Goal: Task Accomplishment & Management: Complete application form

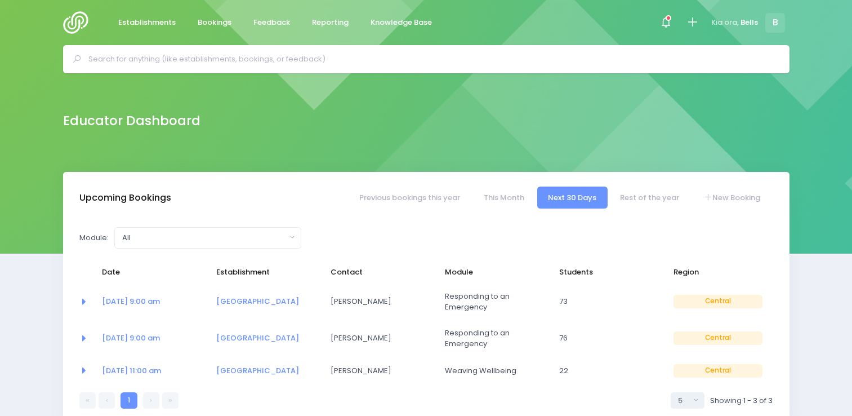
select select "5"
click at [266, 60] on input "text" at bounding box center [430, 59] width 685 height 17
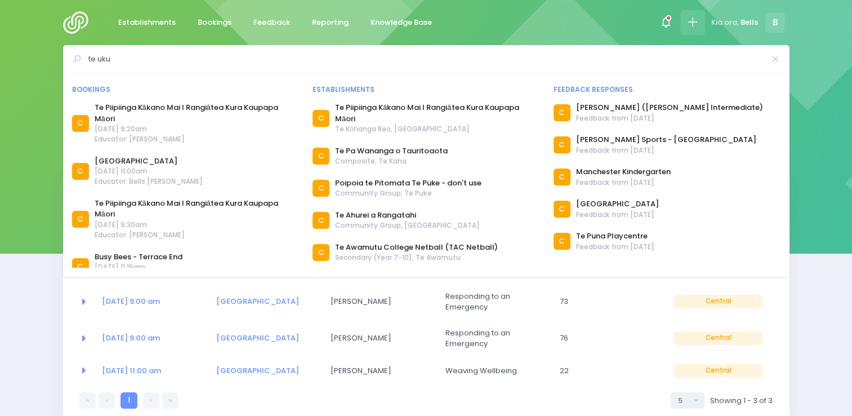
type input "te uku"
click at [692, 24] on icon at bounding box center [692, 22] width 13 height 13
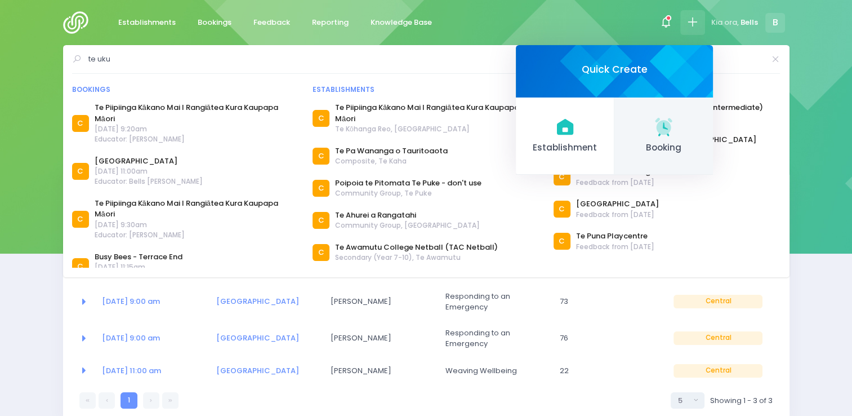
click at [647, 143] on span "Booking" at bounding box center [663, 147] width 81 height 13
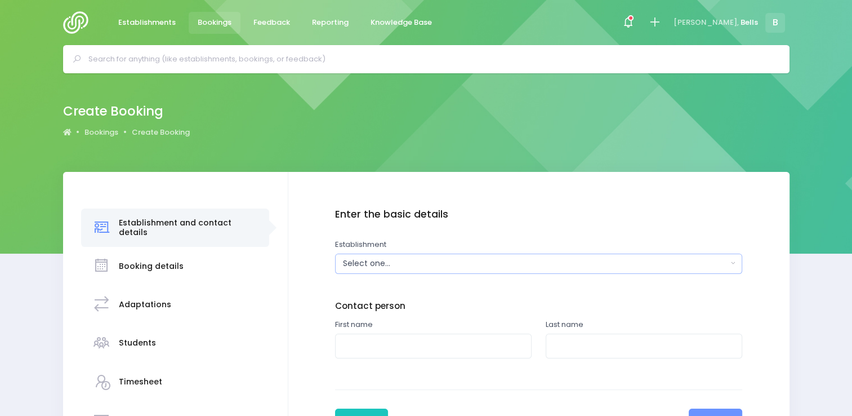
click at [379, 269] on div "Select one..." at bounding box center [535, 263] width 384 height 12
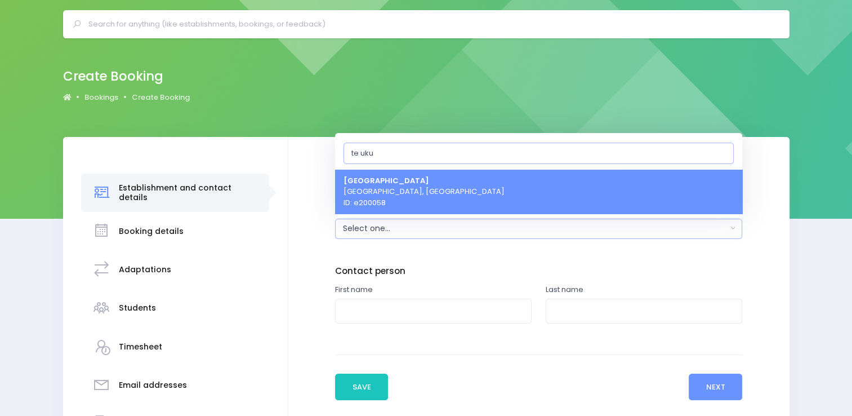
type input "te uku"
click at [451, 186] on link "Te Uku School Te Uku, Central Region ID: e200058" at bounding box center [538, 191] width 407 height 44
select select "200058"
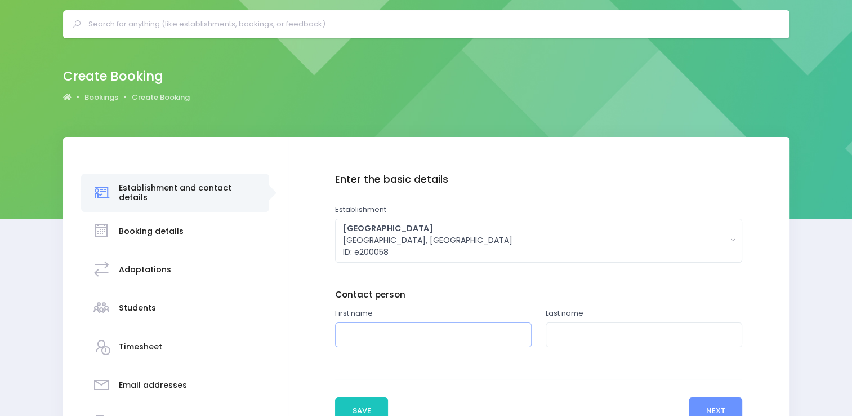
click at [382, 329] on input "text" at bounding box center [433, 334] width 197 height 25
type input "Semonne"
type input "Hogg"
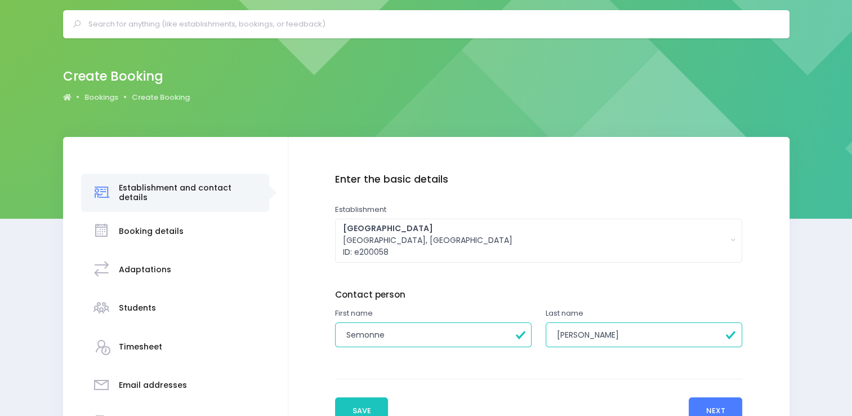
click at [707, 409] on button "Next" at bounding box center [716, 410] width 54 height 27
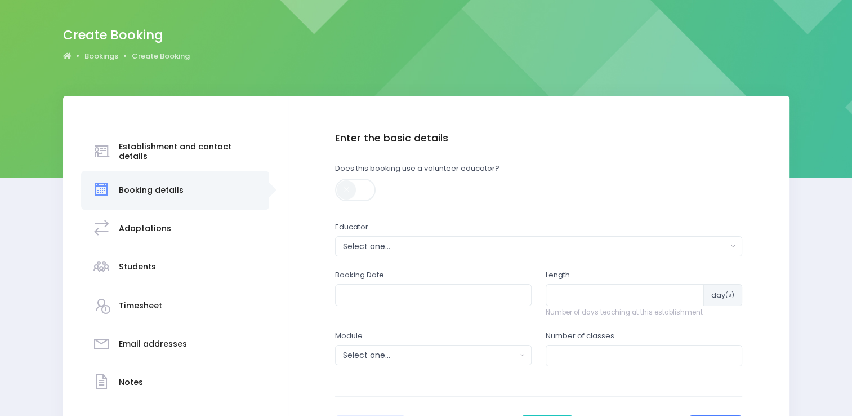
scroll to position [77, 0]
click at [407, 249] on div "Select one..." at bounding box center [535, 246] width 384 height 12
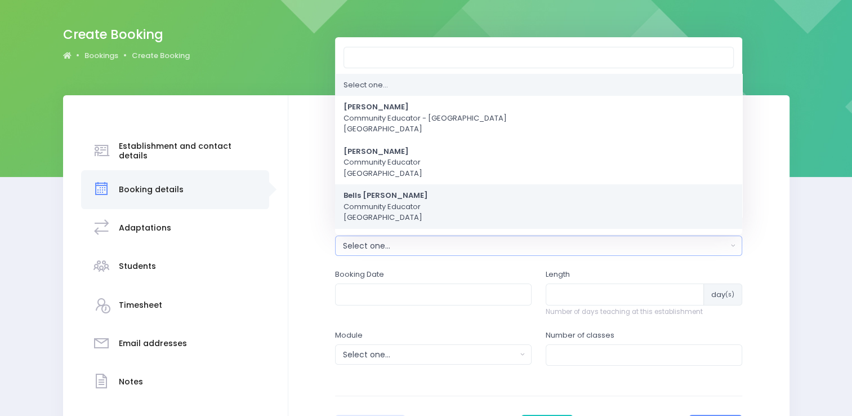
click at [398, 204] on span "Bells Glenn Community Educator Central Region" at bounding box center [386, 206] width 84 height 33
select select "661000"
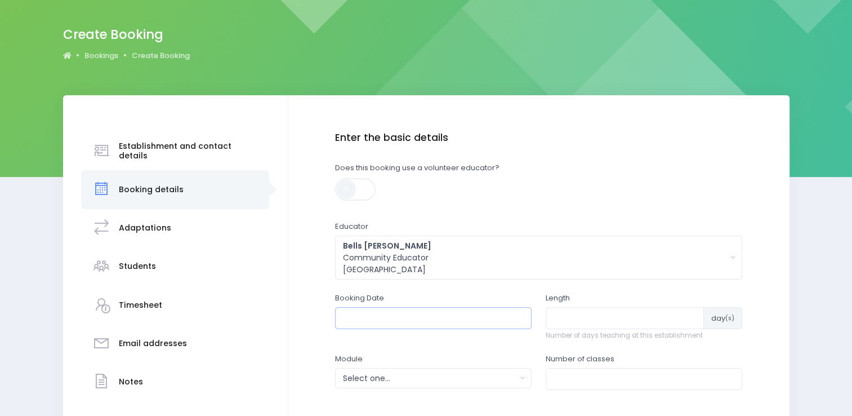
click at [375, 320] on input "text" at bounding box center [433, 317] width 197 height 21
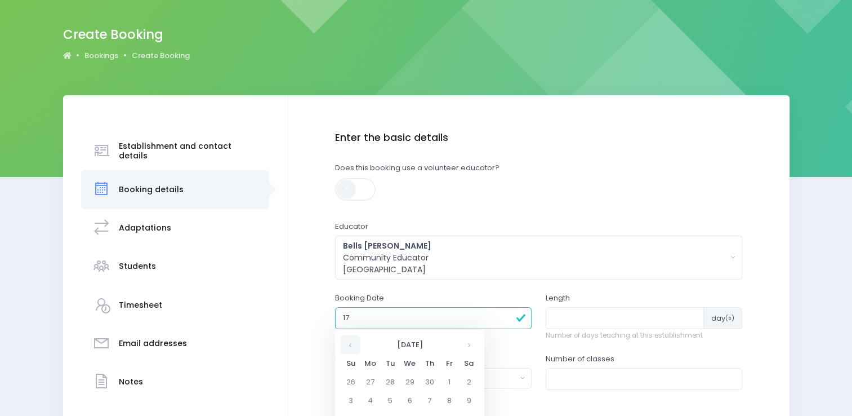
click at [355, 348] on th at bounding box center [351, 344] width 20 height 19
click at [439, 340] on th "November 1899" at bounding box center [409, 344] width 99 height 19
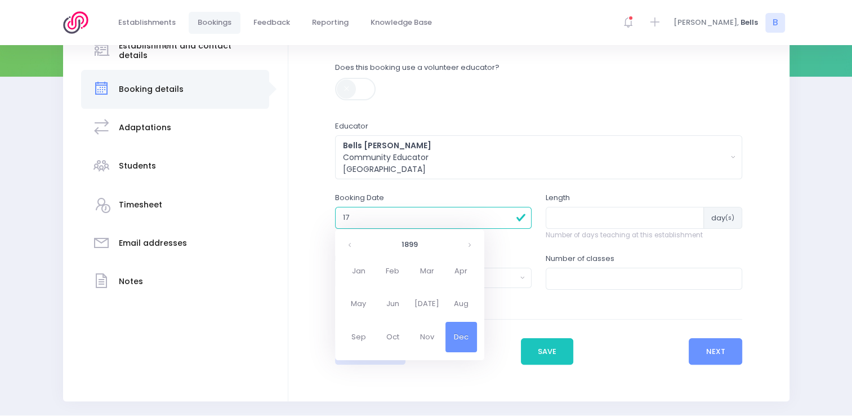
scroll to position [186, 0]
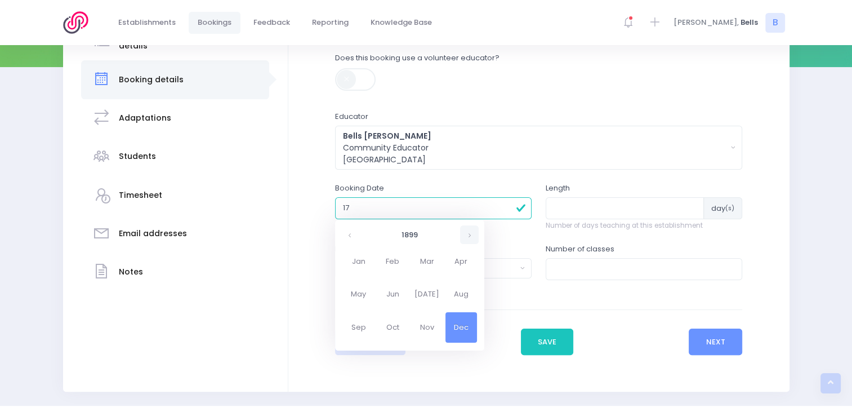
click at [471, 229] on th at bounding box center [469, 234] width 19 height 19
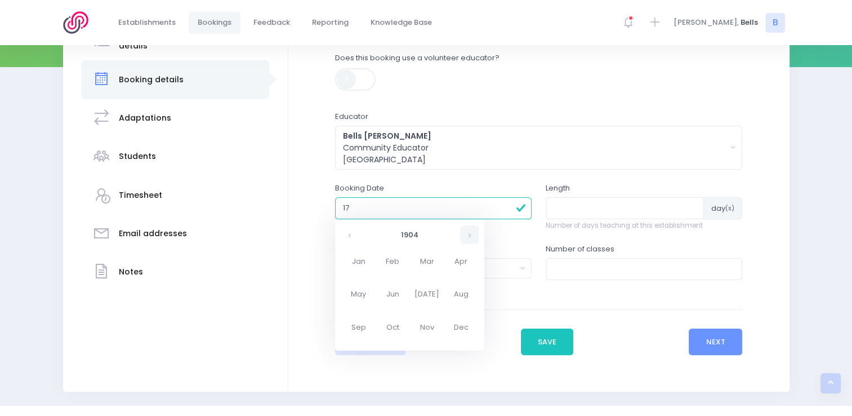
click at [471, 229] on th at bounding box center [469, 234] width 19 height 19
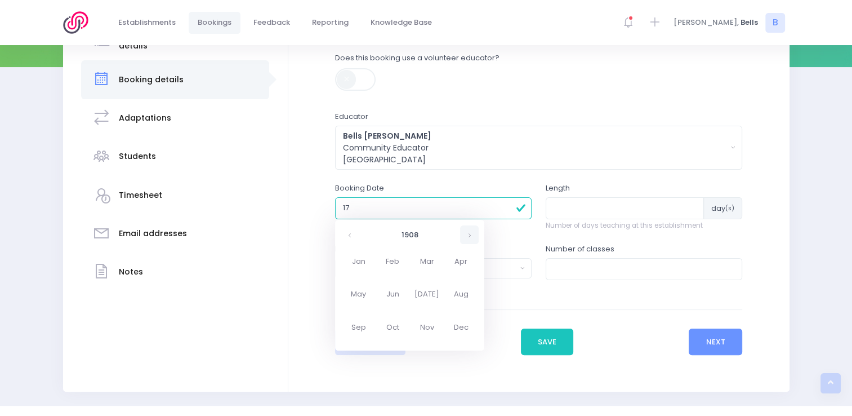
click at [471, 229] on th at bounding box center [469, 234] width 19 height 19
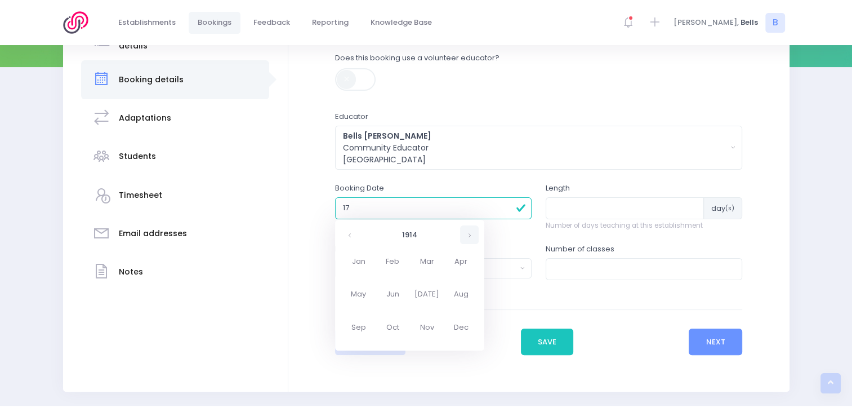
click at [471, 229] on th at bounding box center [469, 234] width 19 height 19
click at [425, 209] on input "31/12/1899 12:00 AM" at bounding box center [433, 207] width 197 height 21
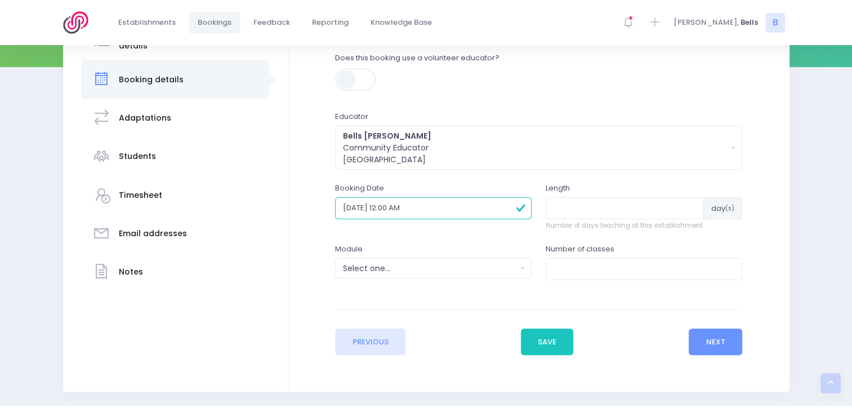
click at [378, 207] on input "31/12/1899 12:00 AM" at bounding box center [433, 207] width 197 height 21
click at [357, 207] on input "31/12/2025 12:00 AM" at bounding box center [433, 207] width 197 height 21
type input "17/10/2025 12:00 AM"
click at [602, 206] on input "number" at bounding box center [625, 207] width 158 height 21
type input "1"
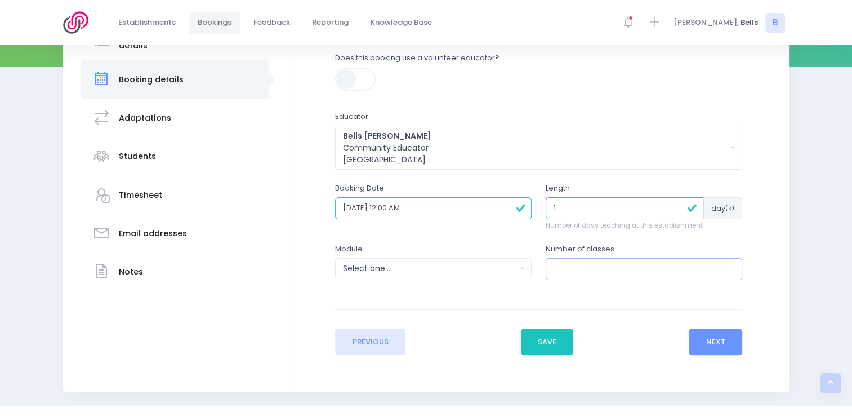
click at [560, 259] on input "number" at bounding box center [644, 268] width 197 height 21
type input "6"
click at [506, 267] on div "Select one..." at bounding box center [429, 268] width 173 height 12
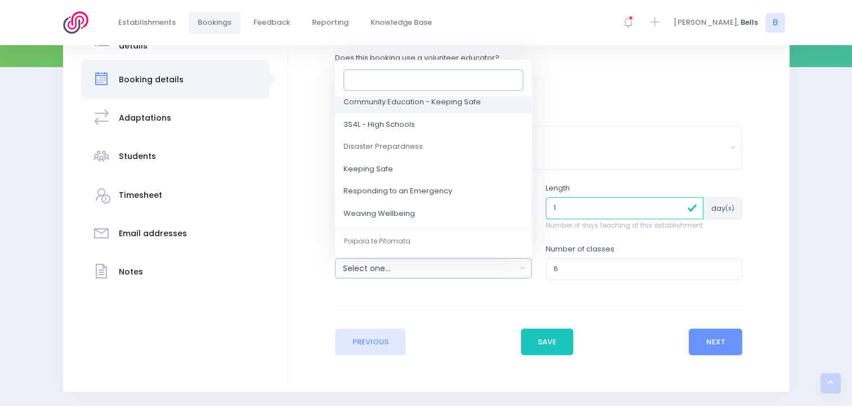
scroll to position [97, 0]
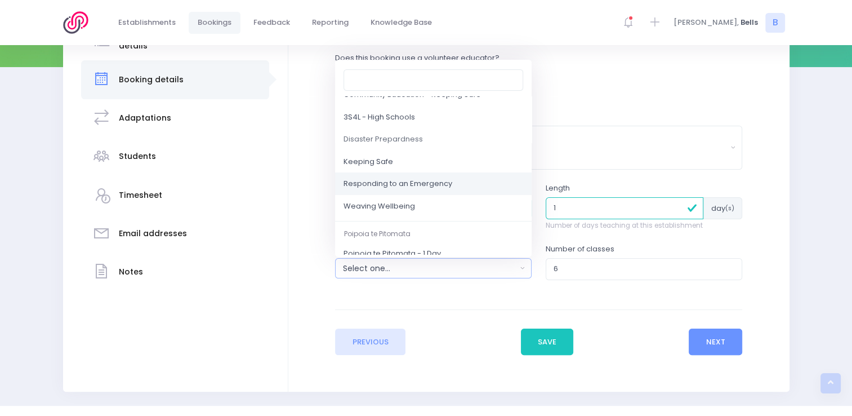
click at [462, 183] on link "Responding to an Emergency" at bounding box center [433, 184] width 197 height 23
select select "Responding to an Emergency"
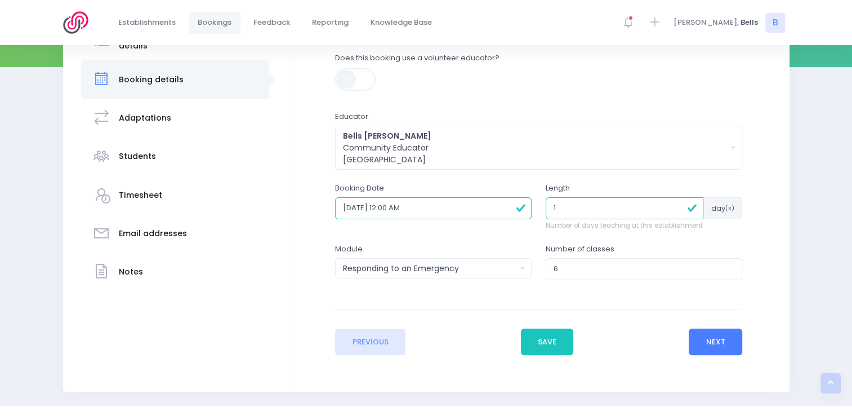
click at [721, 340] on button "Next" at bounding box center [716, 341] width 54 height 27
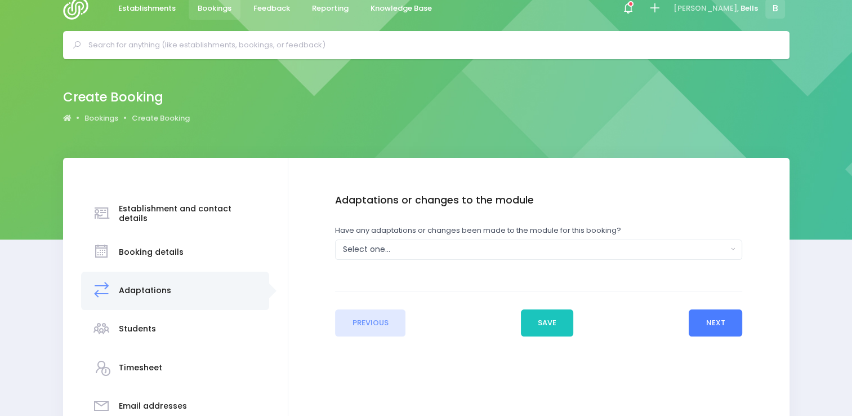
scroll to position [0, 0]
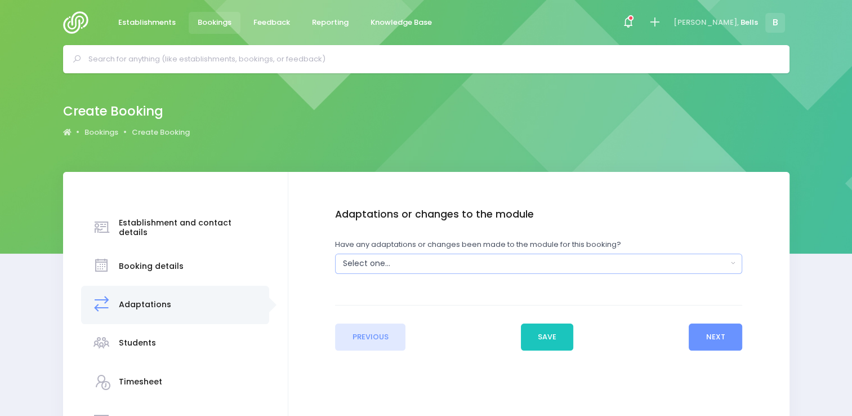
click at [444, 267] on div "Select one..." at bounding box center [535, 263] width 384 height 12
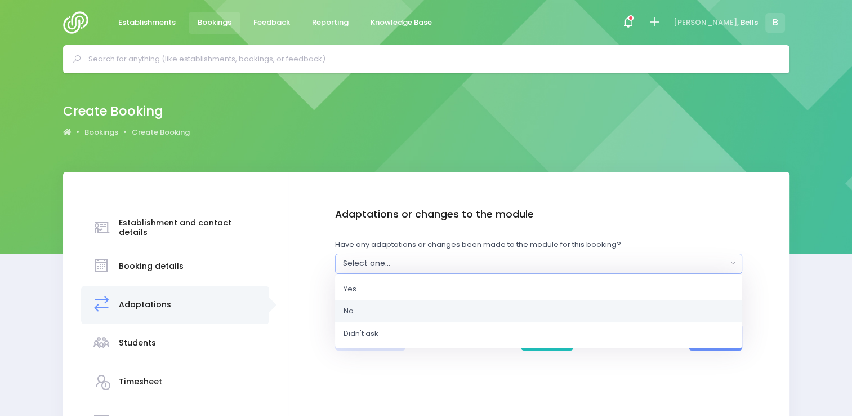
click at [394, 315] on link "No" at bounding box center [538, 311] width 407 height 23
select select "No"
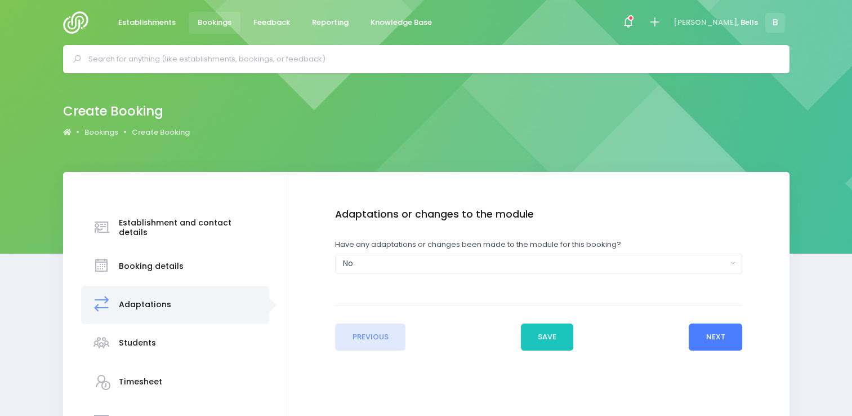
click at [721, 344] on button "Next" at bounding box center [716, 336] width 54 height 27
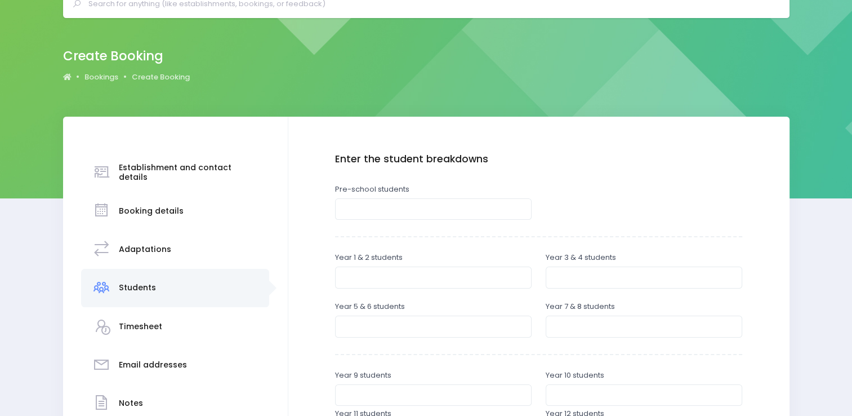
scroll to position [56, 0]
click at [441, 280] on input "number" at bounding box center [433, 276] width 197 height 21
type input "28"
click at [568, 274] on input "number" at bounding box center [644, 276] width 197 height 21
type input "44"
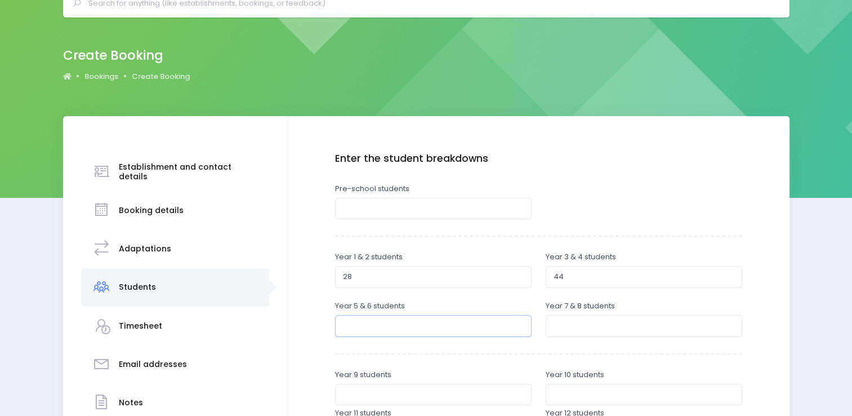
click at [389, 320] on input "number" at bounding box center [433, 325] width 197 height 21
type input "48"
click at [562, 323] on input "number" at bounding box center [644, 325] width 197 height 21
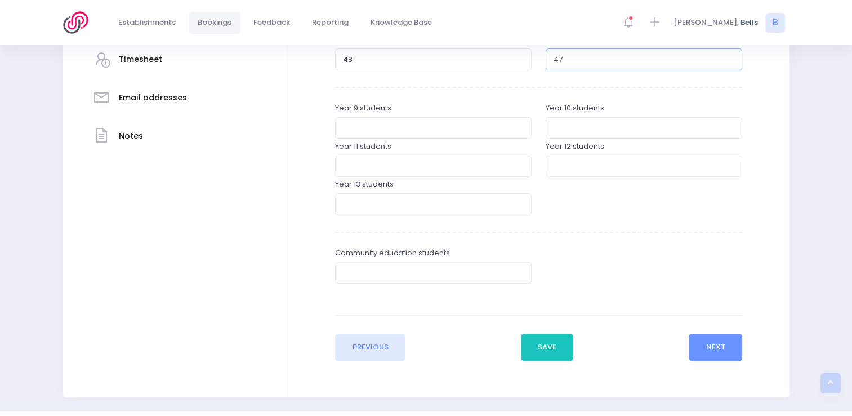
scroll to position [324, 0]
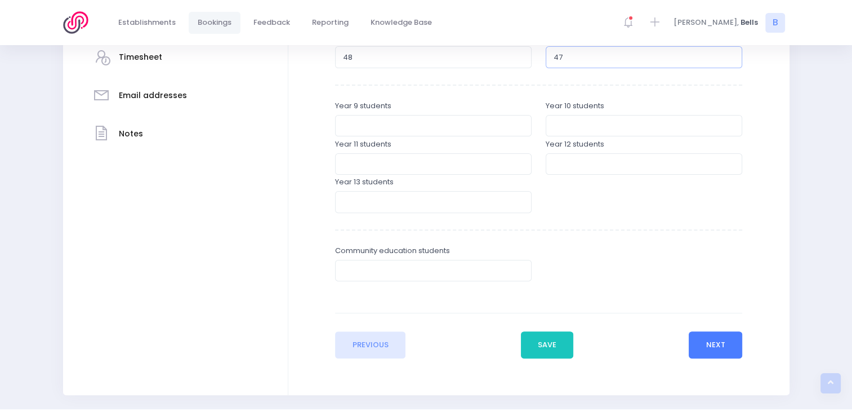
type input "47"
click at [713, 342] on button "Next" at bounding box center [716, 344] width 54 height 27
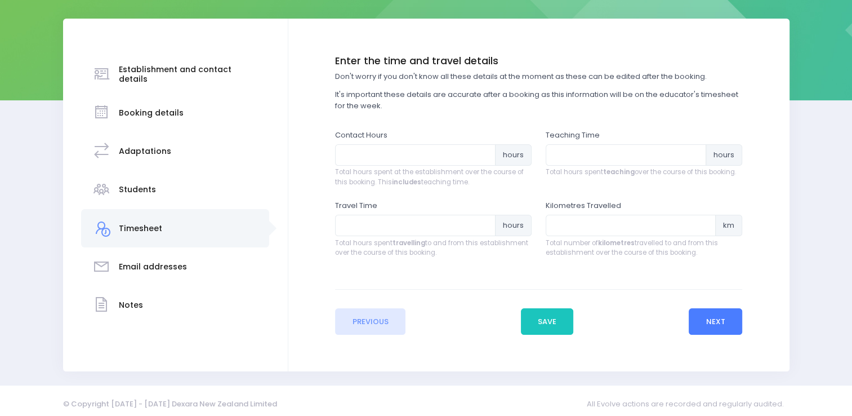
scroll to position [159, 0]
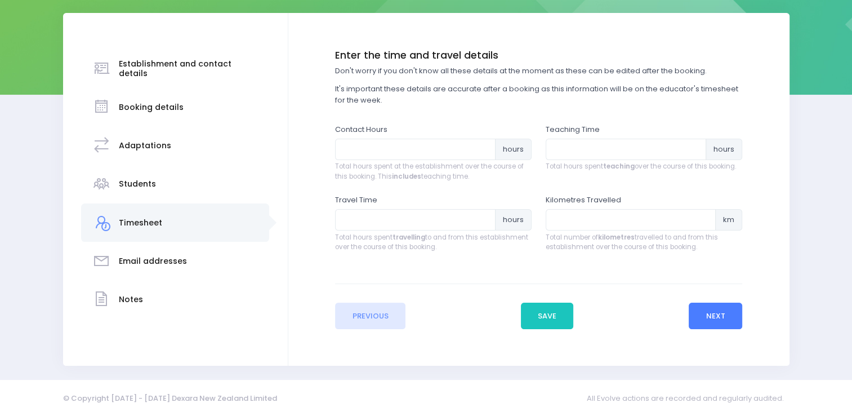
click at [705, 318] on button "Next" at bounding box center [716, 315] width 54 height 27
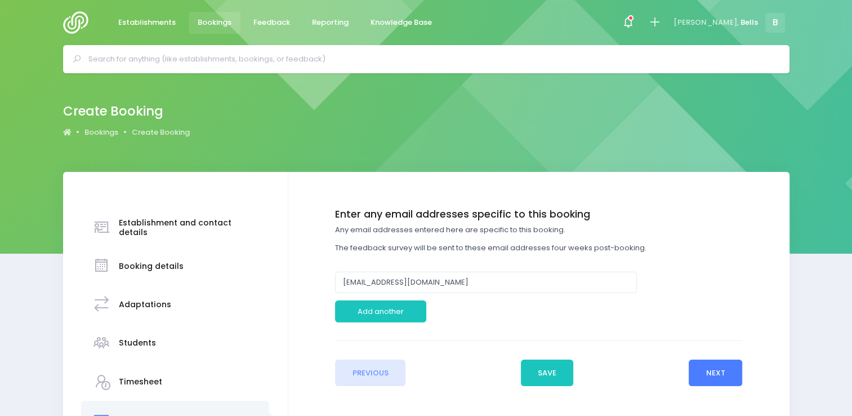
scroll to position [110, 0]
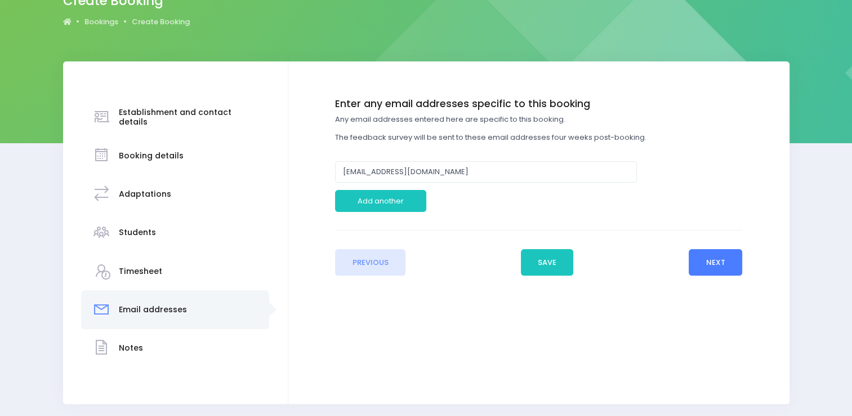
click at [720, 264] on button "Next" at bounding box center [716, 262] width 54 height 27
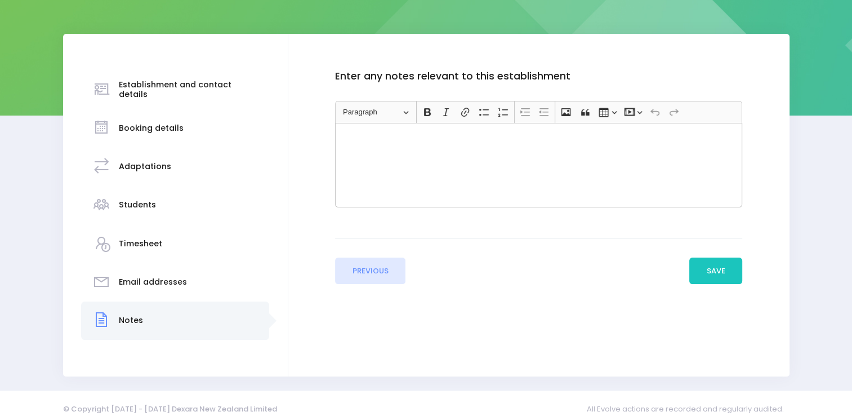
scroll to position [142, 0]
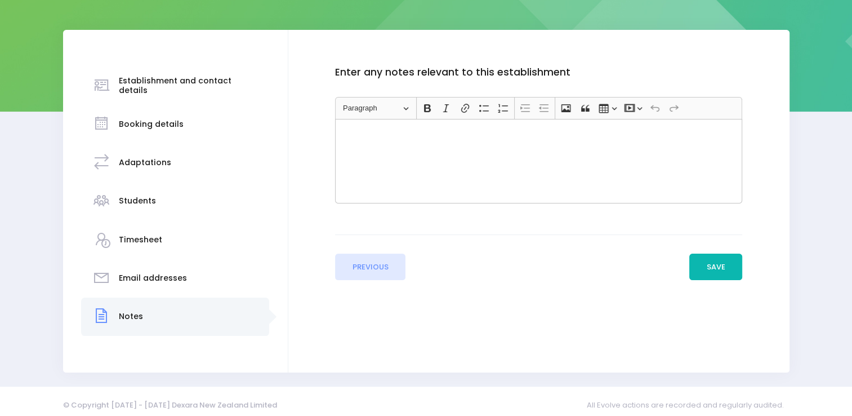
click at [702, 270] on button "Save" at bounding box center [715, 266] width 53 height 27
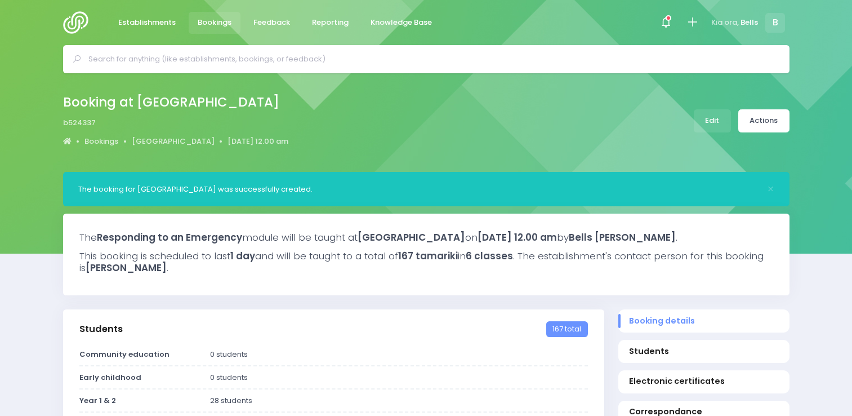
select select "5"
click at [696, 25] on icon at bounding box center [692, 22] width 13 height 13
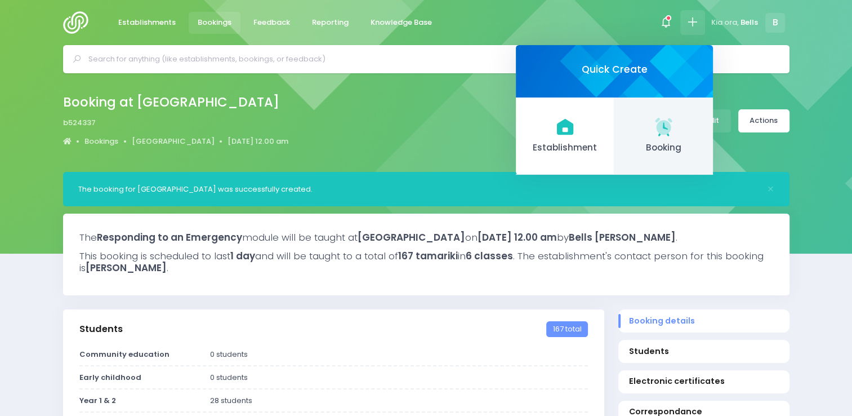
click at [664, 138] on link "Booking" at bounding box center [663, 136] width 99 height 78
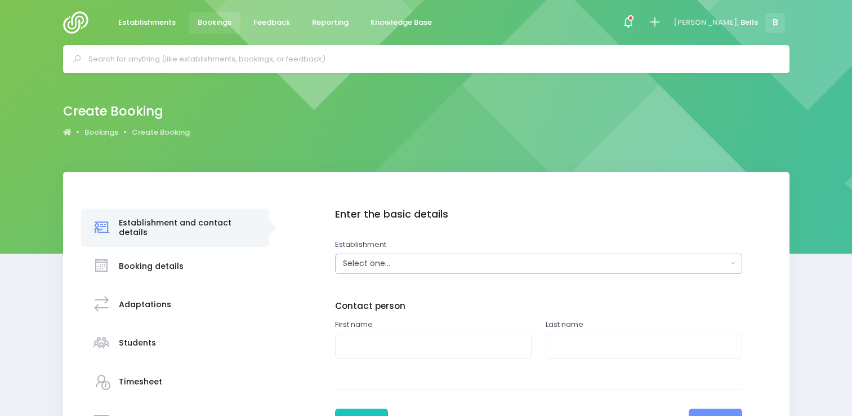
click at [378, 264] on div "Select one..." at bounding box center [535, 263] width 384 height 12
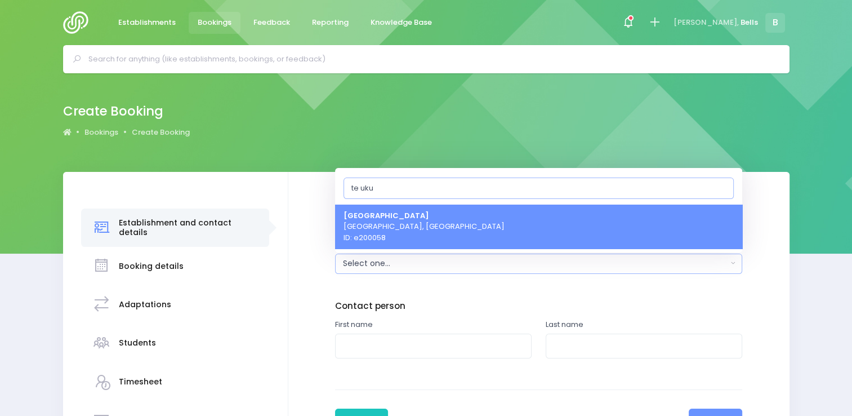
type input "te uku"
click at [378, 227] on span "Te Uku School Te Uku, Central Region ID: e200058" at bounding box center [424, 225] width 161 height 33
select select "200058"
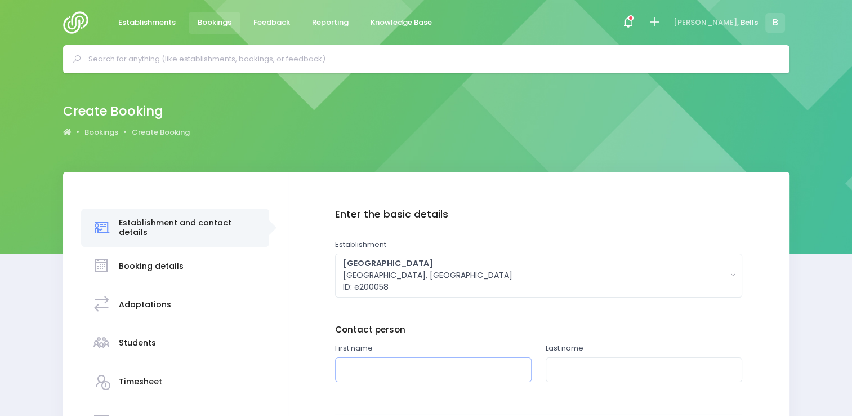
click at [358, 373] on input "text" at bounding box center [433, 369] width 197 height 25
type input "Semonne"
type input "Hogg"
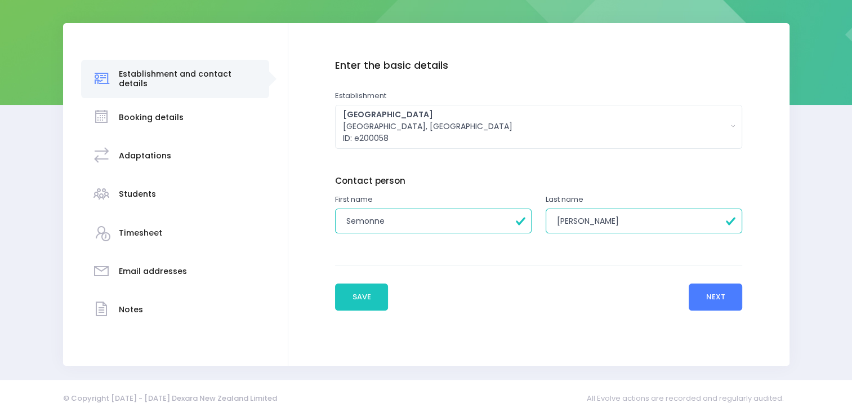
click at [707, 295] on button "Next" at bounding box center [716, 296] width 54 height 27
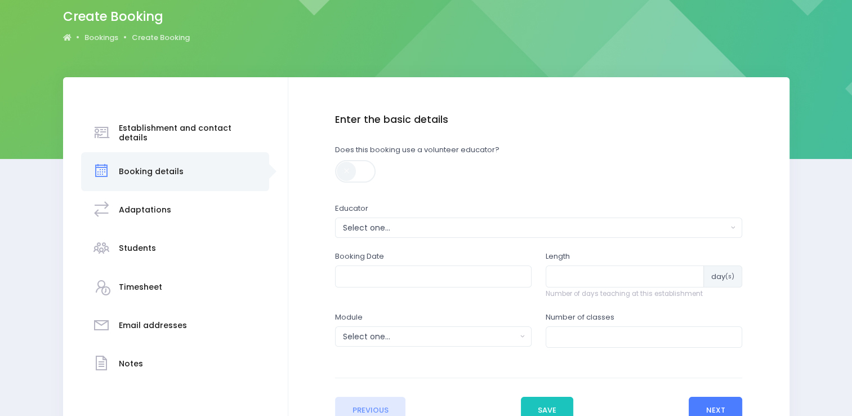
scroll to position [96, 0]
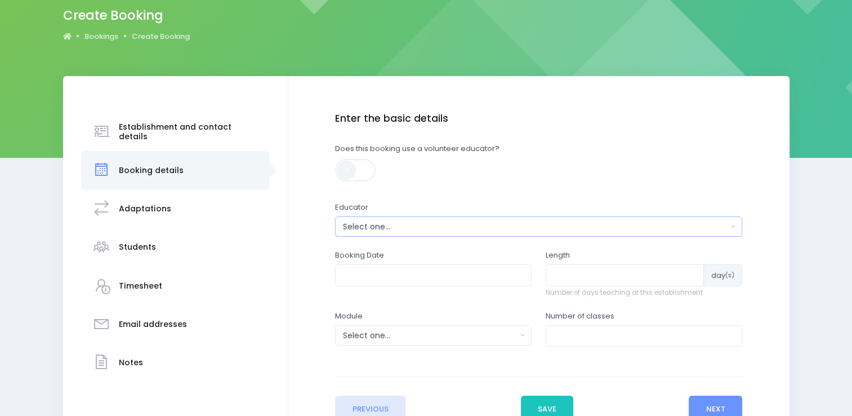
click at [414, 228] on div "Select one..." at bounding box center [535, 227] width 384 height 12
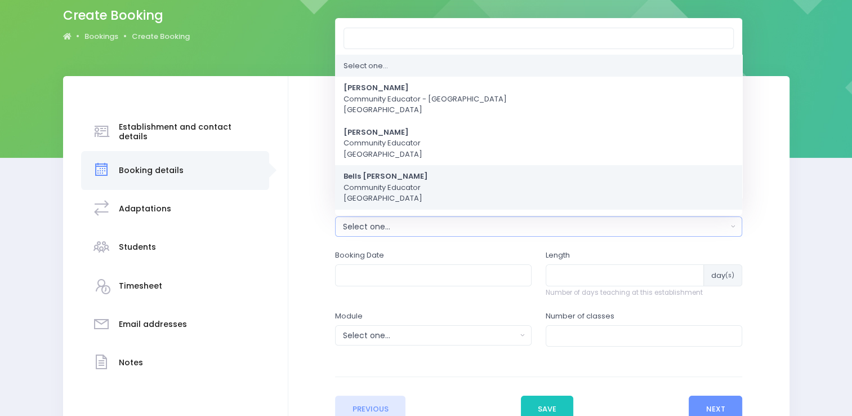
click at [387, 185] on span "Bells Glenn Community Educator Central Region" at bounding box center [386, 187] width 84 height 33
select select "661000"
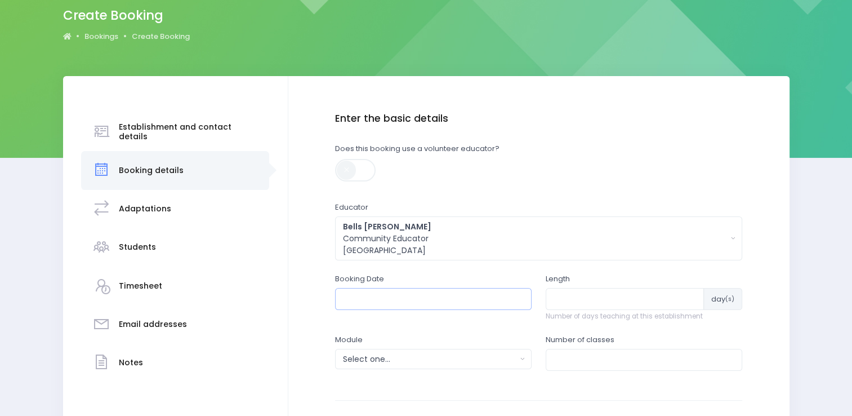
click at [378, 298] on input "text" at bounding box center [433, 298] width 197 height 21
click at [475, 326] on th at bounding box center [469, 325] width 20 height 19
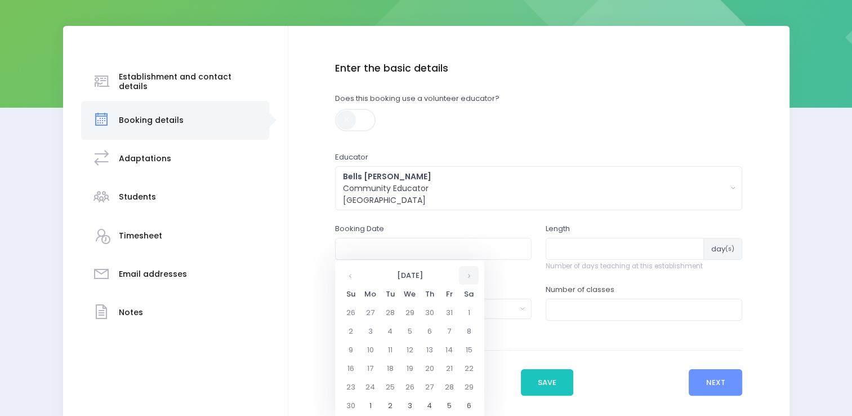
scroll to position [146, 0]
click at [366, 385] on td "24" at bounding box center [370, 386] width 20 height 19
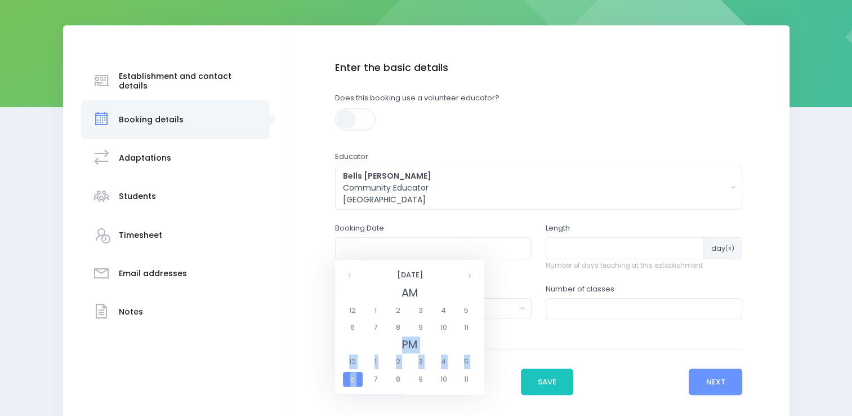
drag, startPoint x: 366, startPoint y: 385, endPoint x: 398, endPoint y: 351, distance: 46.6
click at [398, 351] on fieldset "PM 12 1 2 3 4 5 6 7 8 9 10 11" at bounding box center [409, 362] width 137 height 52
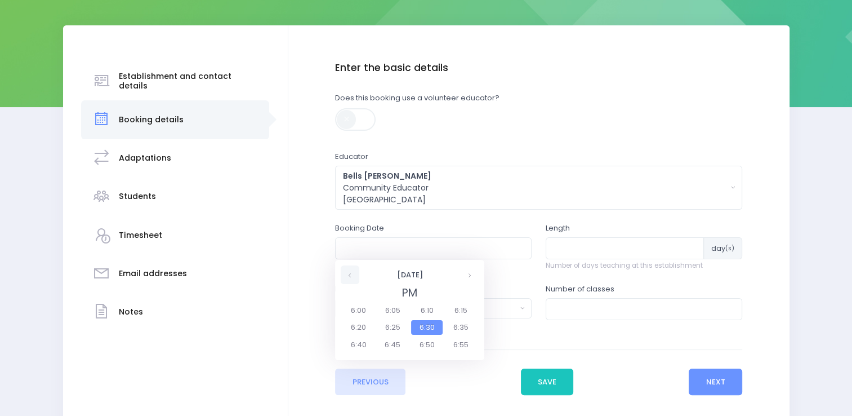
click at [349, 274] on th at bounding box center [350, 274] width 19 height 19
click at [350, 274] on th at bounding box center [350, 274] width 19 height 19
click at [348, 276] on th at bounding box center [350, 274] width 19 height 19
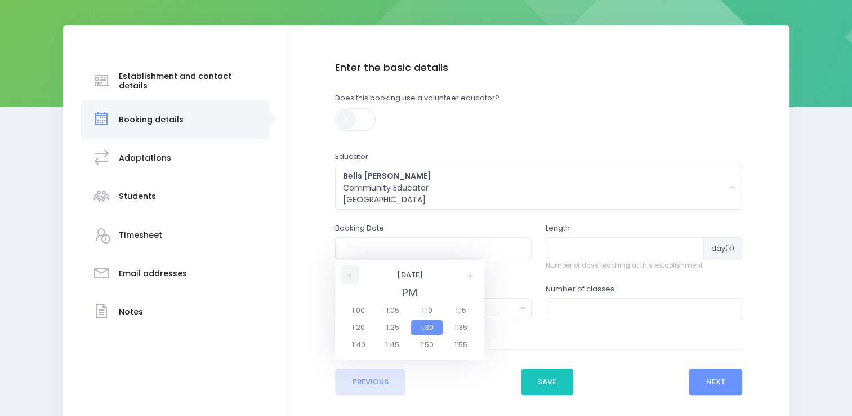
click at [348, 276] on th at bounding box center [350, 274] width 19 height 19
click at [358, 315] on span "9:00" at bounding box center [359, 310] width 32 height 15
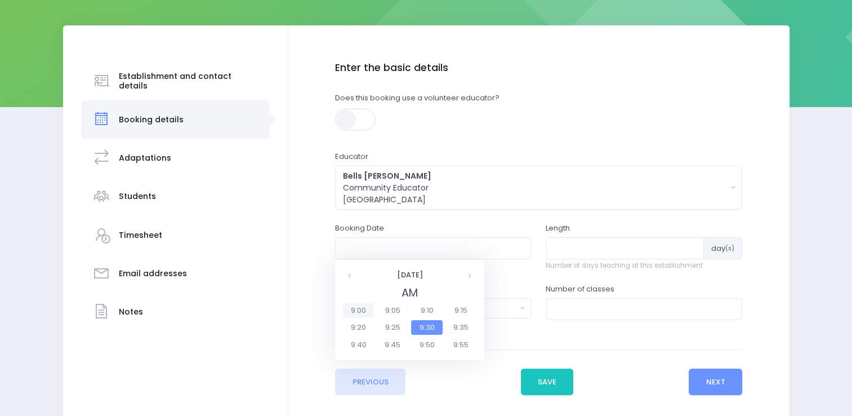
type input "24/11/2025 09:00 AM"
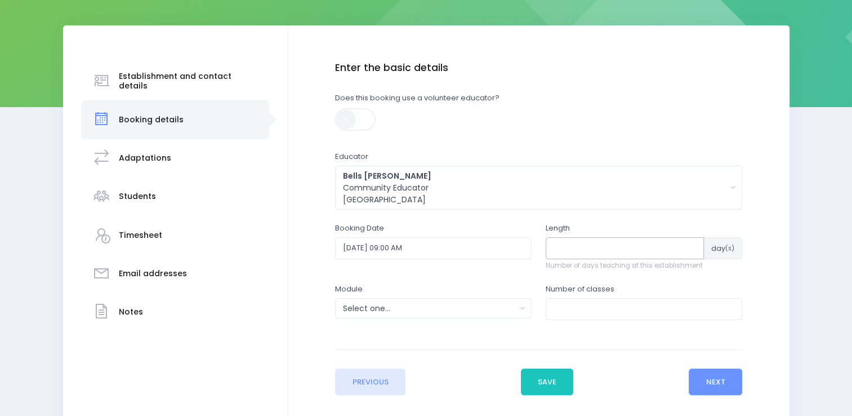
click at [568, 251] on input "number" at bounding box center [625, 247] width 158 height 21
type input "1"
click at [507, 311] on div "Select one..." at bounding box center [429, 308] width 173 height 12
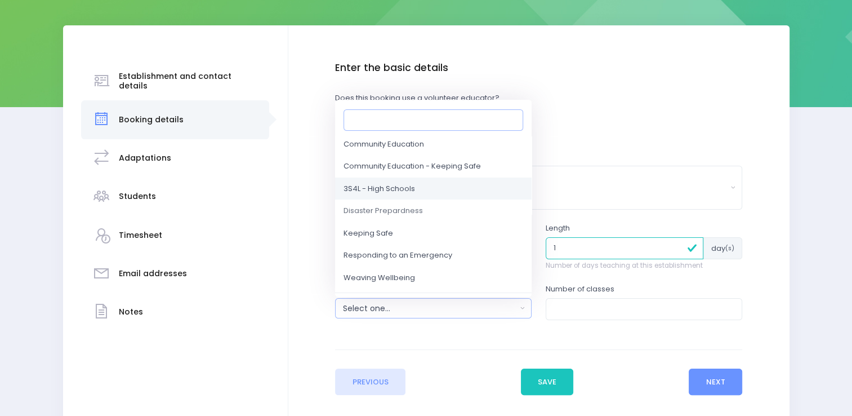
scroll to position [74, 0]
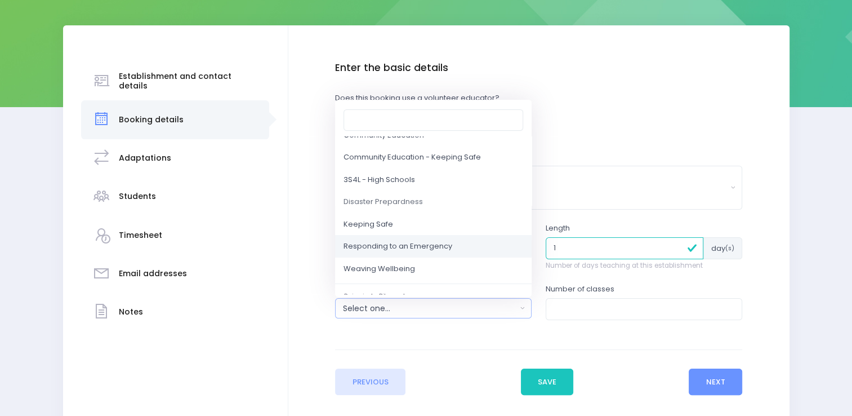
click at [436, 251] on span "Responding to an Emergency" at bounding box center [398, 246] width 109 height 11
select select "Responding to an Emergency"
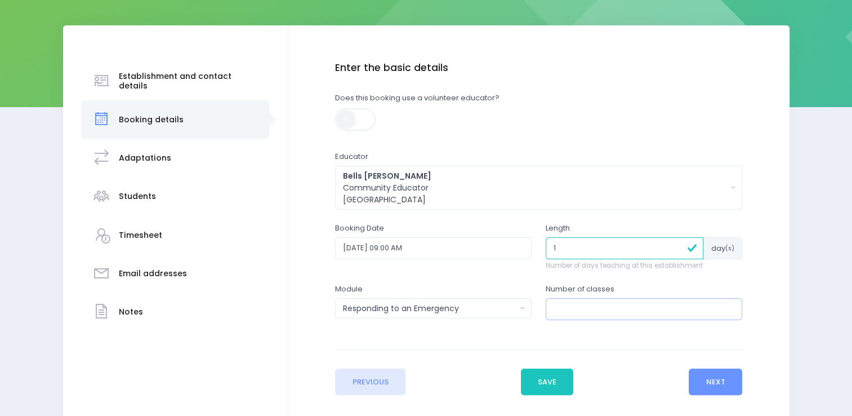
click at [569, 309] on input "number" at bounding box center [644, 308] width 197 height 21
type input "2"
click at [712, 390] on button "Next" at bounding box center [716, 381] width 54 height 27
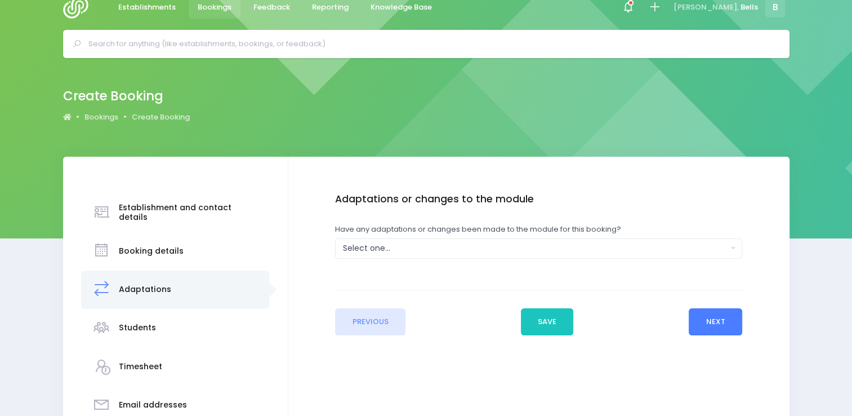
scroll to position [0, 0]
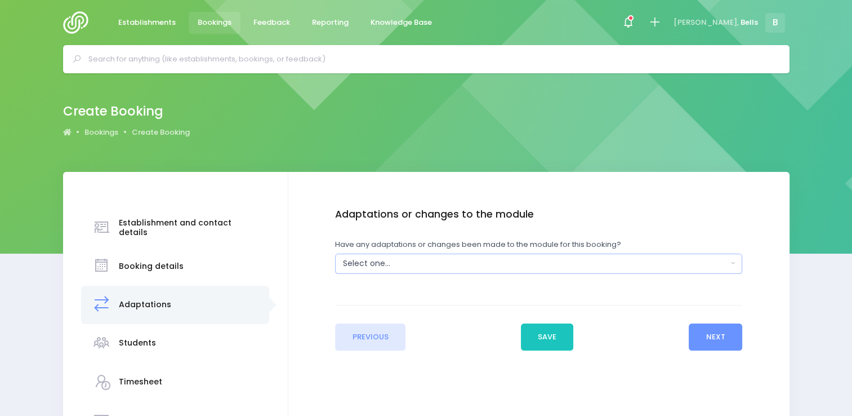
click at [482, 265] on div "Select one..." at bounding box center [535, 263] width 384 height 12
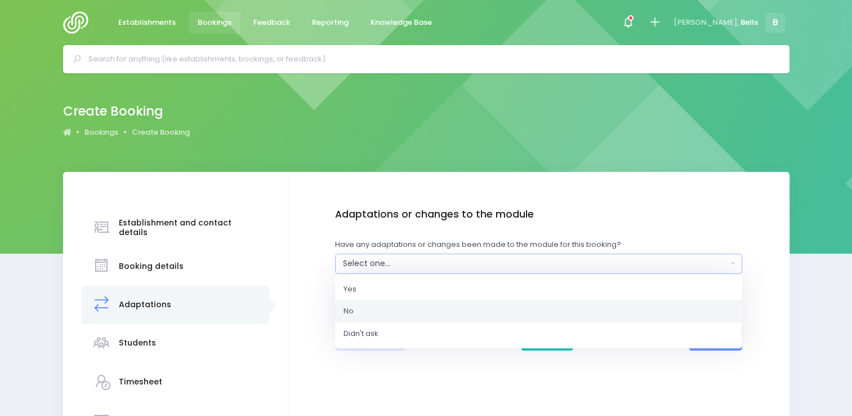
click at [411, 301] on link "No" at bounding box center [538, 311] width 407 height 23
select select "No"
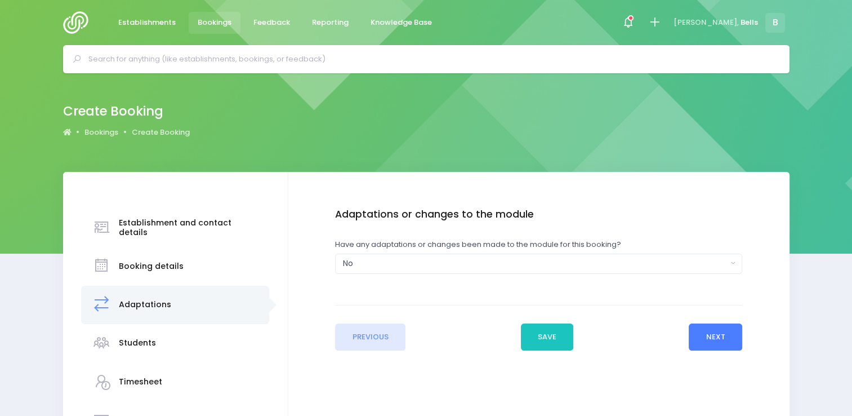
click at [719, 341] on button "Next" at bounding box center [716, 336] width 54 height 27
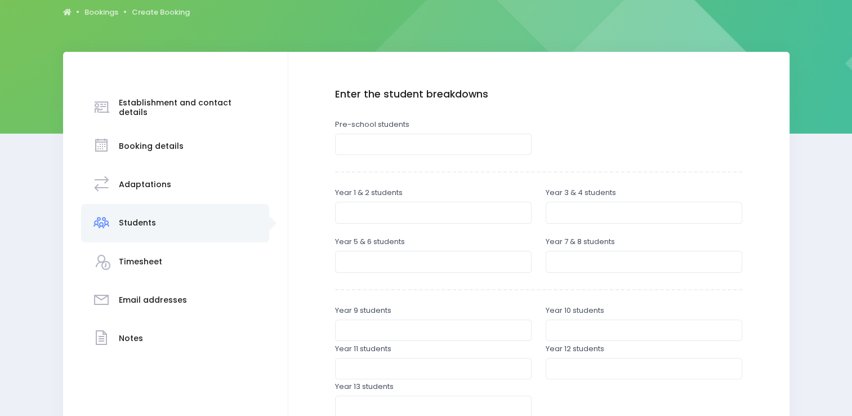
scroll to position [139, 0]
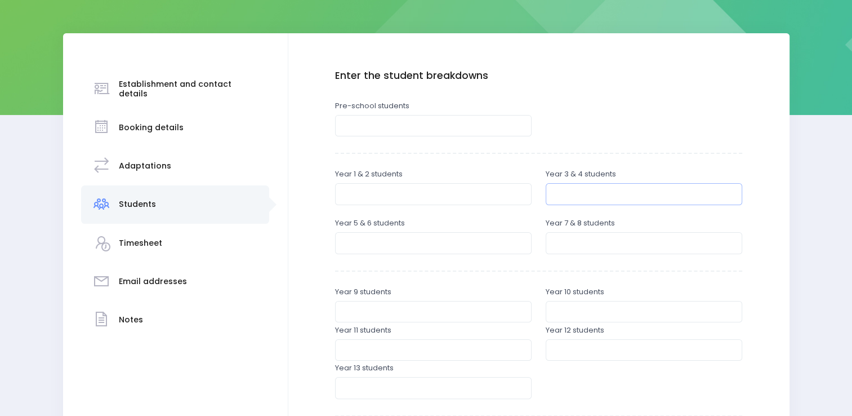
click at [594, 191] on input "number" at bounding box center [644, 193] width 197 height 21
type input "1"
type input "2"
type input "20"
click at [586, 243] on input "number" at bounding box center [644, 242] width 197 height 21
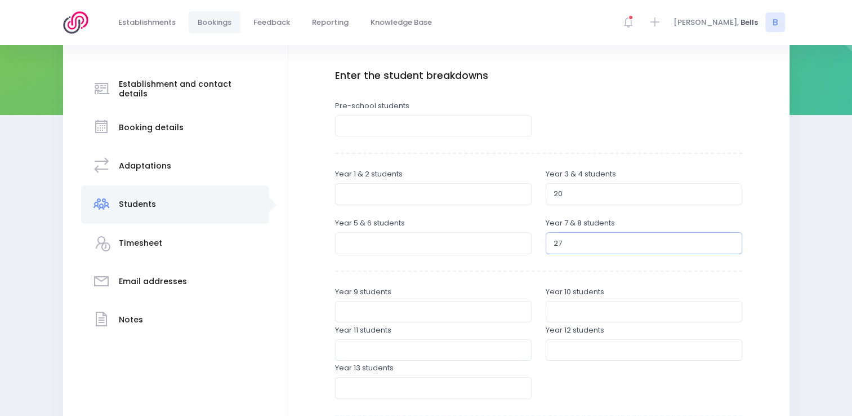
scroll to position [322, 0]
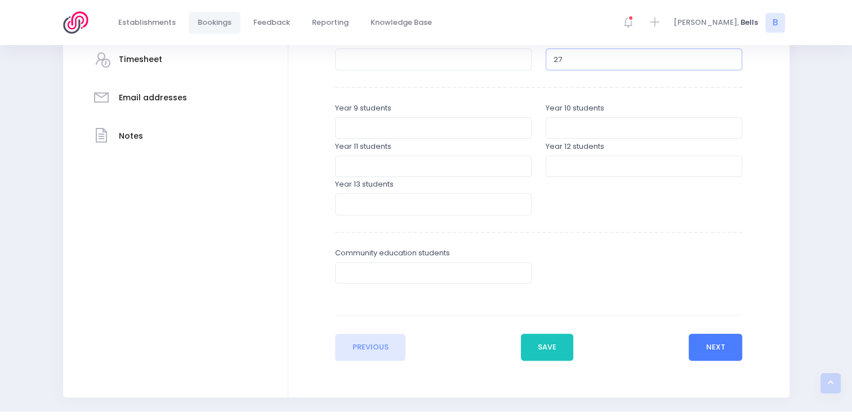
type input "27"
click at [713, 351] on button "Next" at bounding box center [716, 346] width 54 height 27
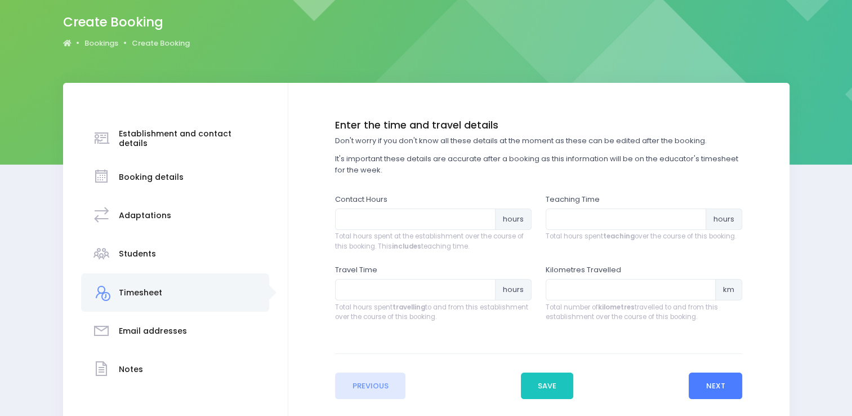
scroll to position [92, 0]
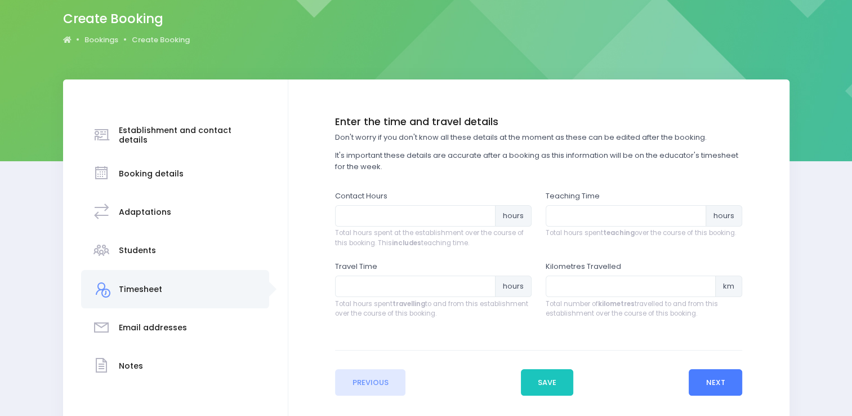
click at [714, 375] on button "Next" at bounding box center [716, 382] width 54 height 27
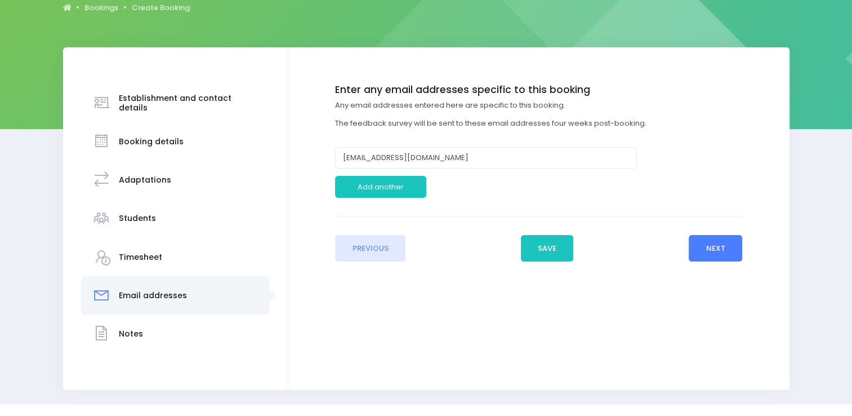
scroll to position [128, 0]
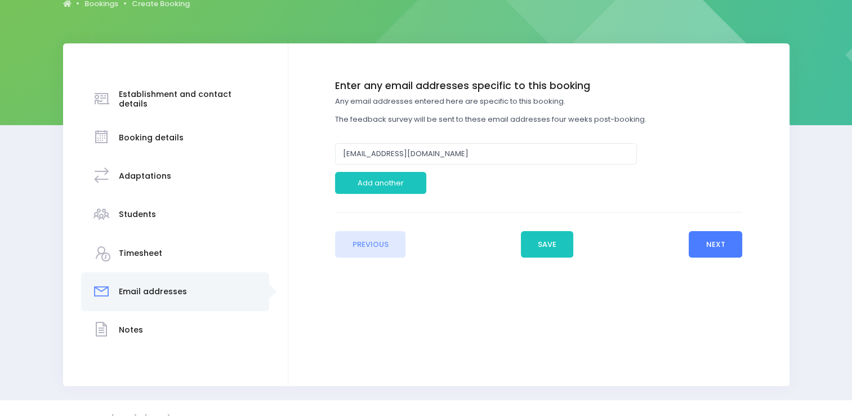
click at [717, 249] on button "Next" at bounding box center [716, 244] width 54 height 27
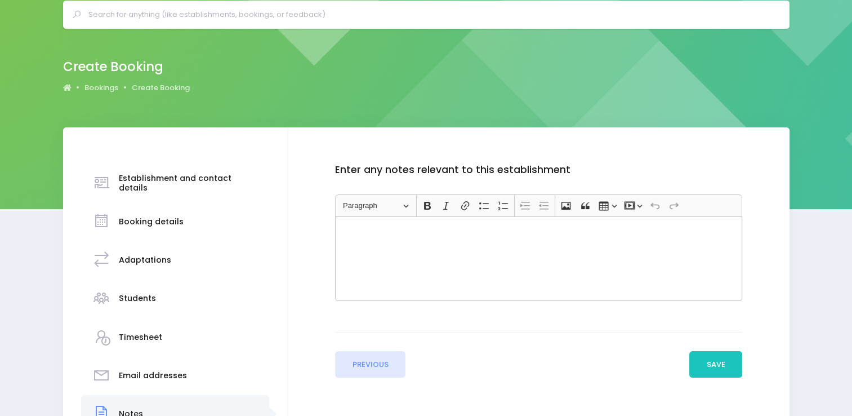
scroll to position [42, 0]
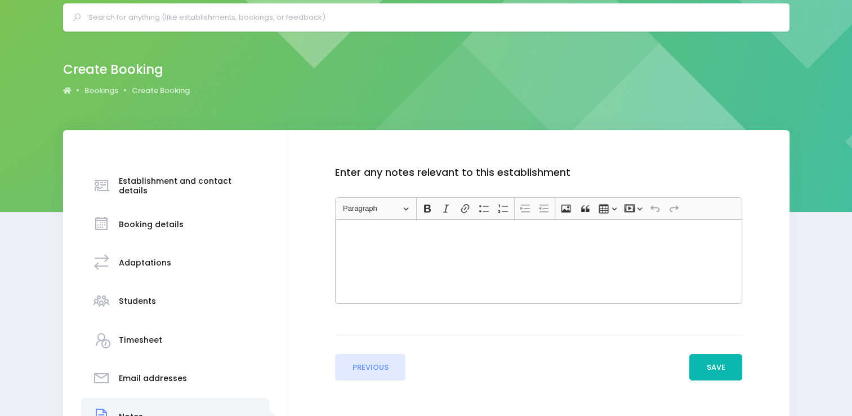
click at [716, 367] on button "Save" at bounding box center [715, 367] width 53 height 27
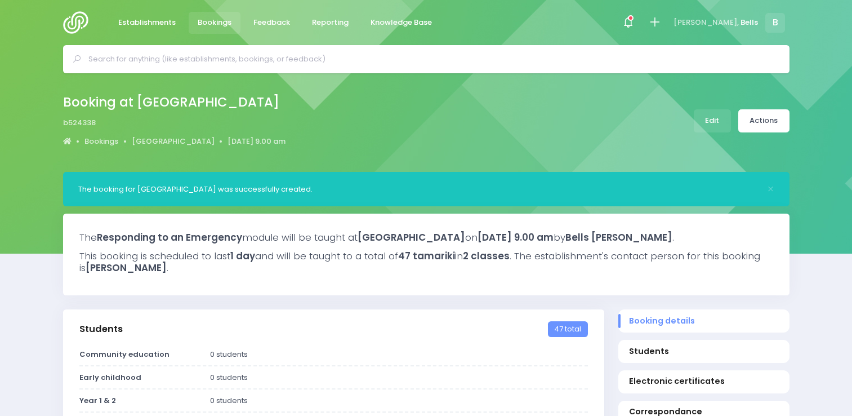
select select "5"
click at [299, 59] on input "text" at bounding box center [430, 59] width 685 height 17
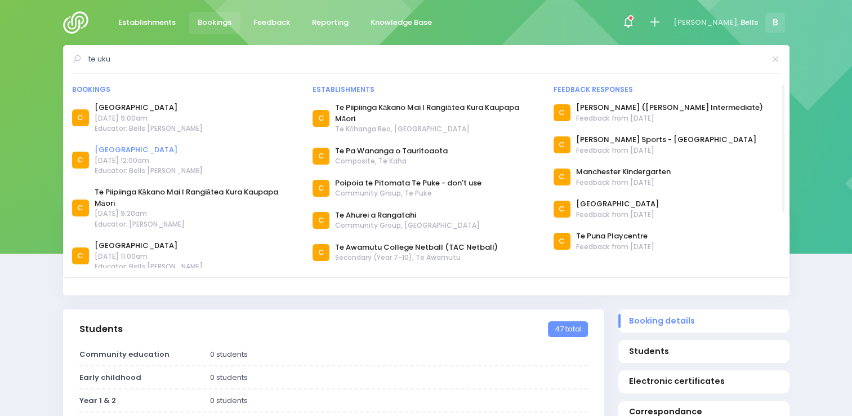
type input "te uku"
click at [136, 149] on link "[GEOGRAPHIC_DATA]" at bounding box center [149, 149] width 108 height 11
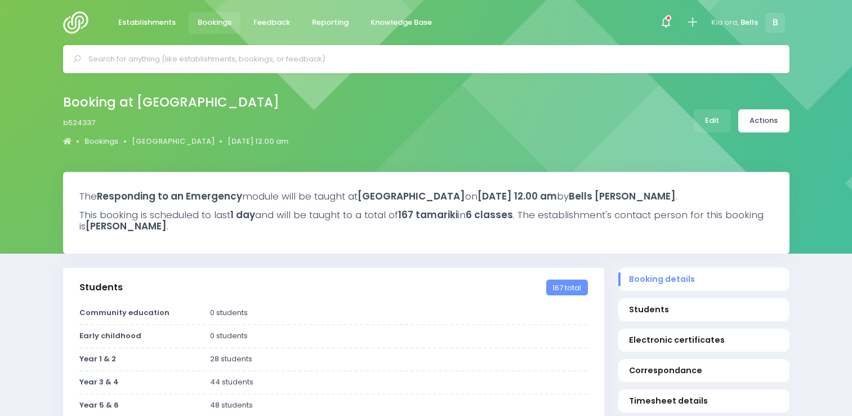
select select "5"
click at [716, 121] on link "Edit" at bounding box center [712, 120] width 37 height 23
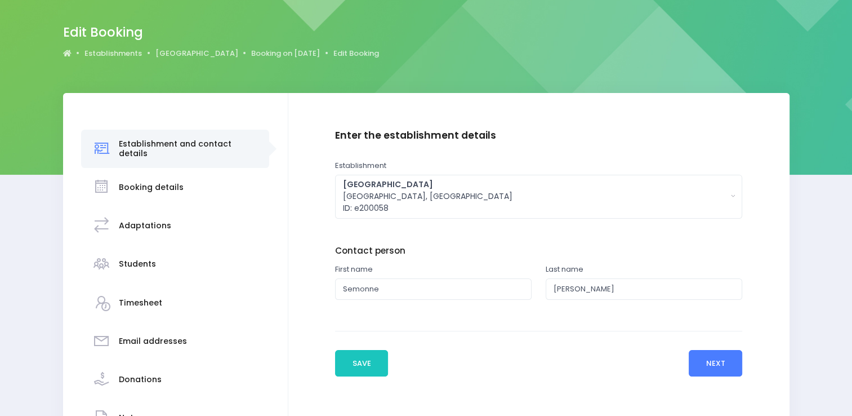
click at [700, 362] on button "Next" at bounding box center [716, 363] width 54 height 27
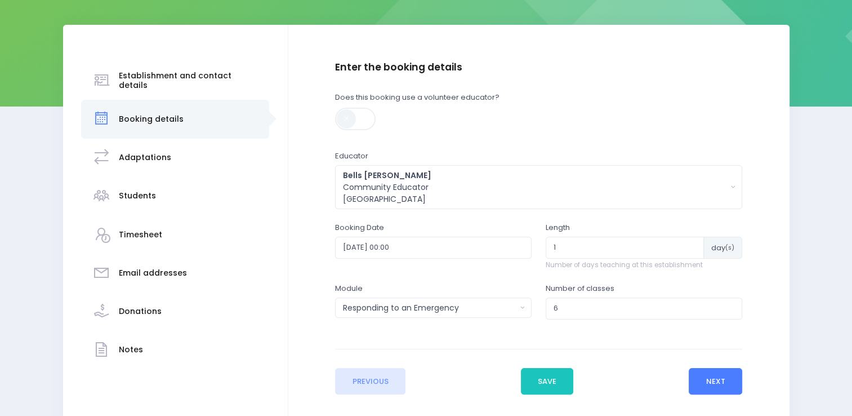
scroll to position [148, 0]
click at [424, 249] on input "2025-10-17 00:00" at bounding box center [433, 246] width 197 height 21
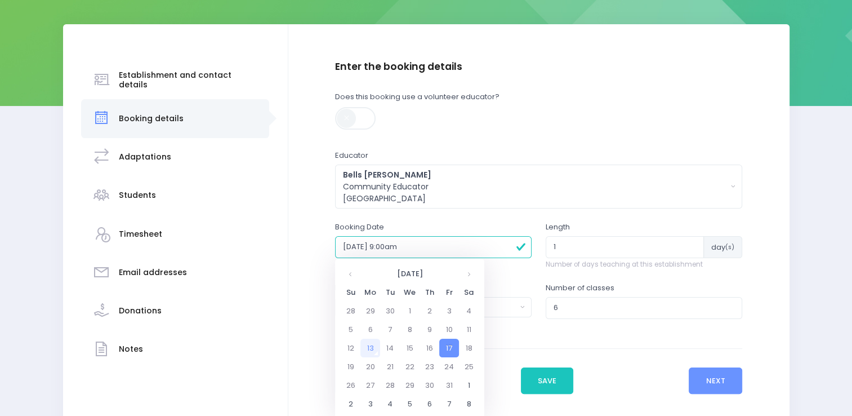
type input "2025-10-17 09:00"
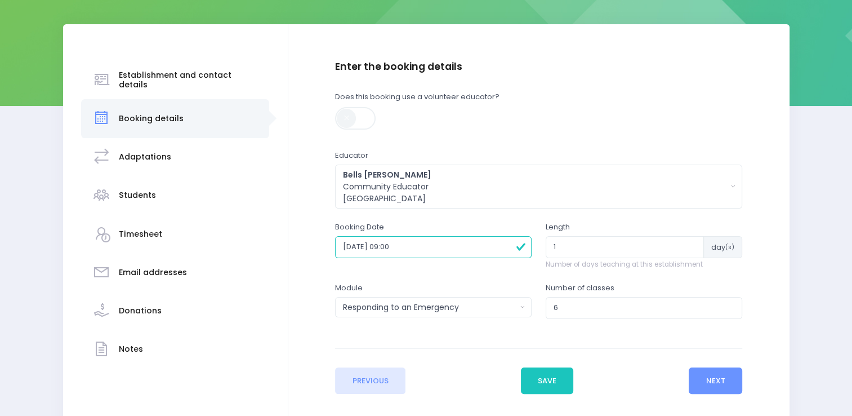
click at [516, 279] on div "Booking Date 2025-10-17 09:00" at bounding box center [433, 251] width 211 height 61
click at [720, 385] on button "Next" at bounding box center [716, 380] width 54 height 27
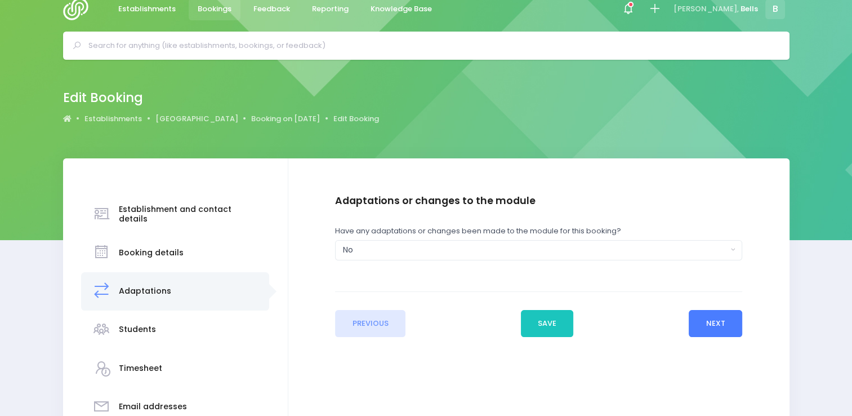
scroll to position [0, 0]
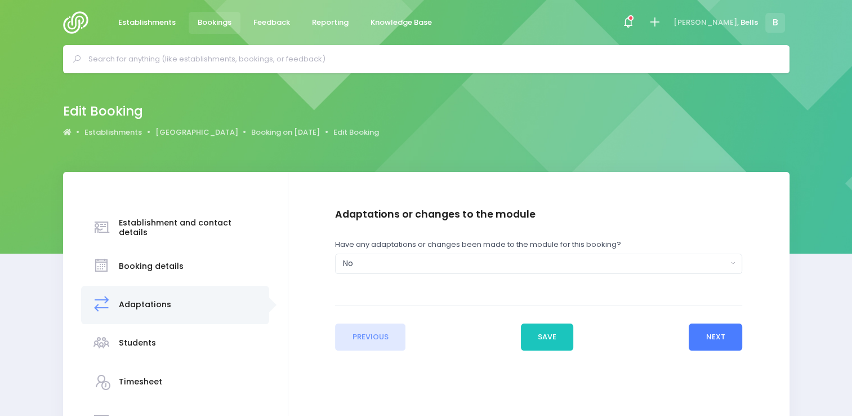
click at [720, 338] on button "Next" at bounding box center [716, 336] width 54 height 27
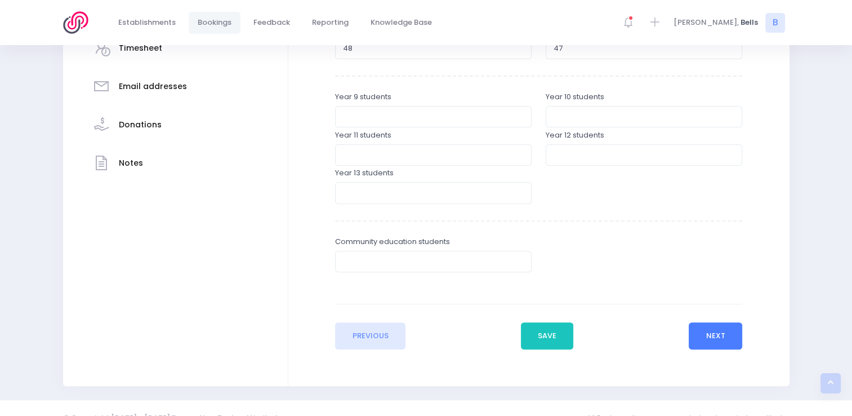
scroll to position [353, 0]
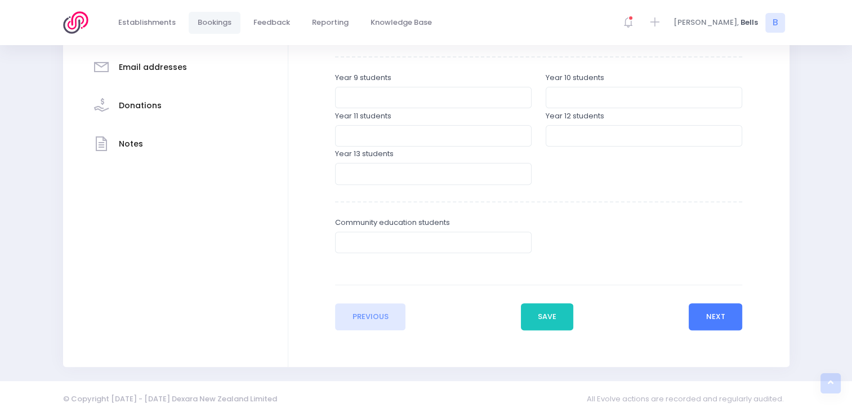
click at [723, 323] on button "Next" at bounding box center [716, 316] width 54 height 27
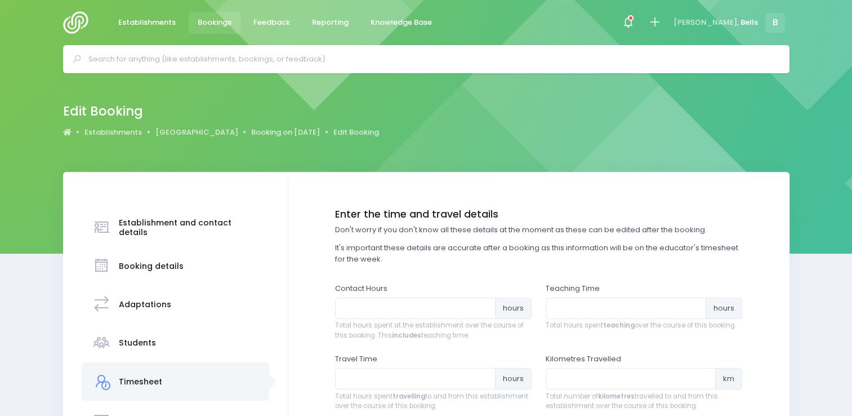
scroll to position [187, 0]
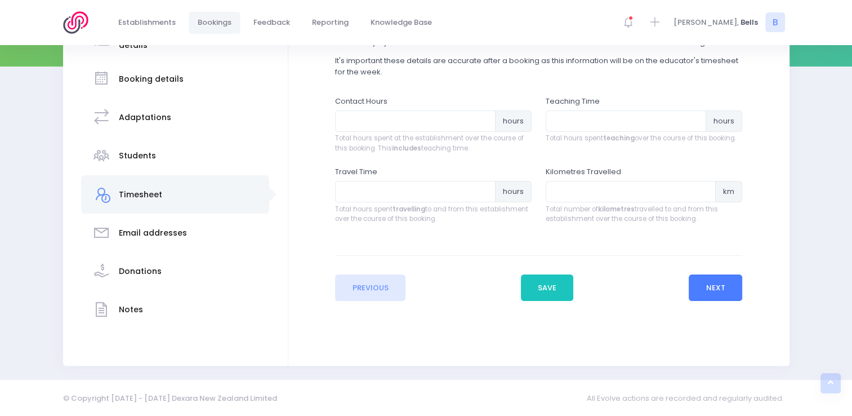
click at [708, 296] on button "Next" at bounding box center [716, 287] width 54 height 27
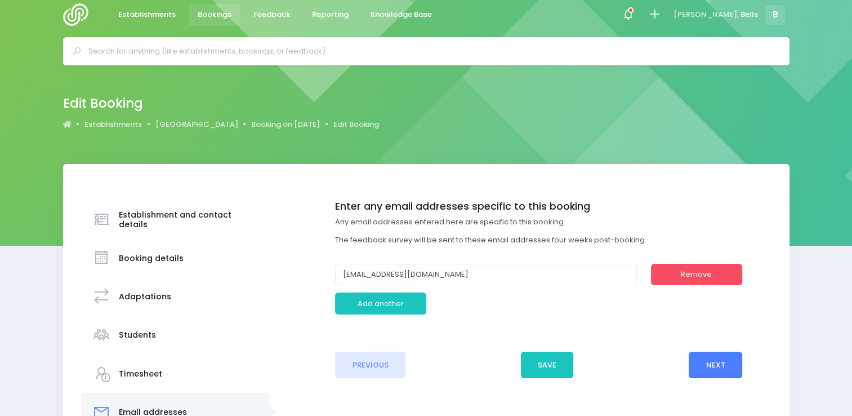
scroll to position [35, 0]
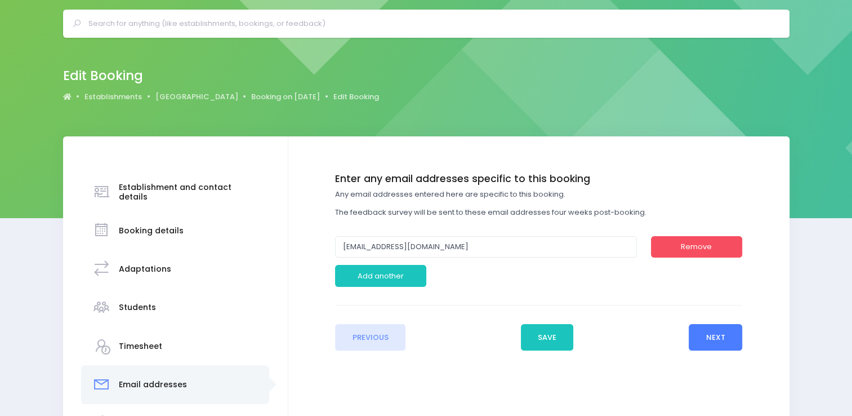
click at [712, 337] on button "Next" at bounding box center [716, 337] width 54 height 27
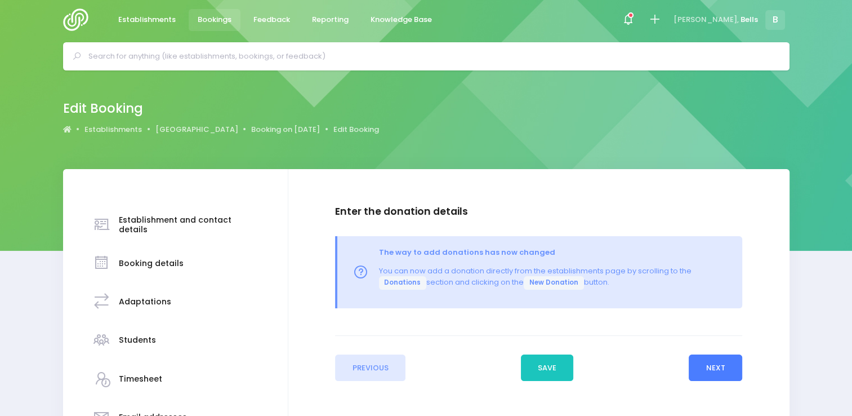
scroll to position [56, 0]
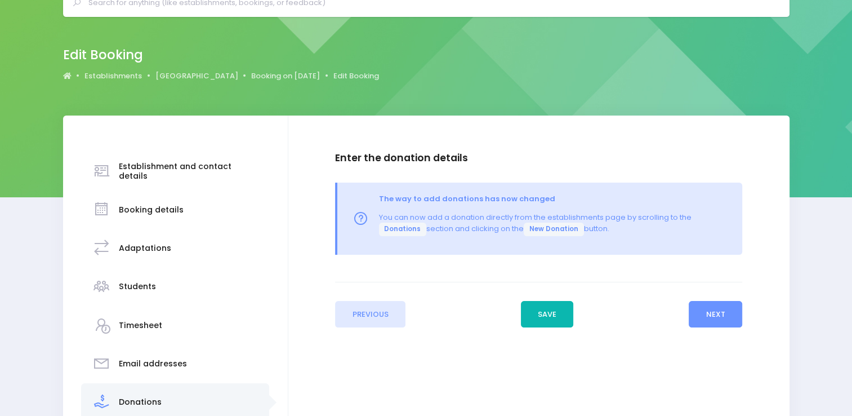
click at [542, 317] on button "Save" at bounding box center [547, 314] width 53 height 27
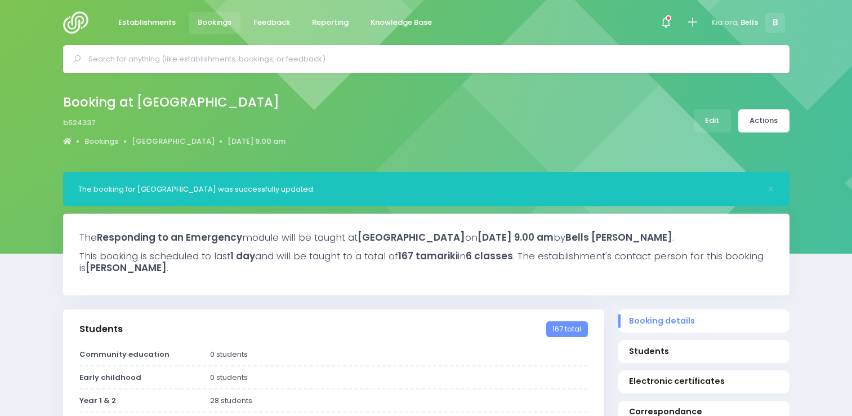
select select "5"
click at [282, 55] on input "text" at bounding box center [430, 59] width 685 height 17
type input "b"
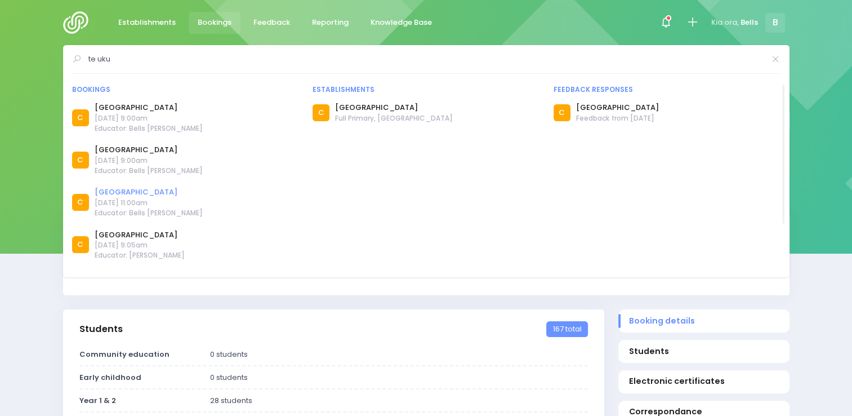
type input "te uku"
click at [137, 193] on link "[GEOGRAPHIC_DATA]" at bounding box center [149, 191] width 108 height 11
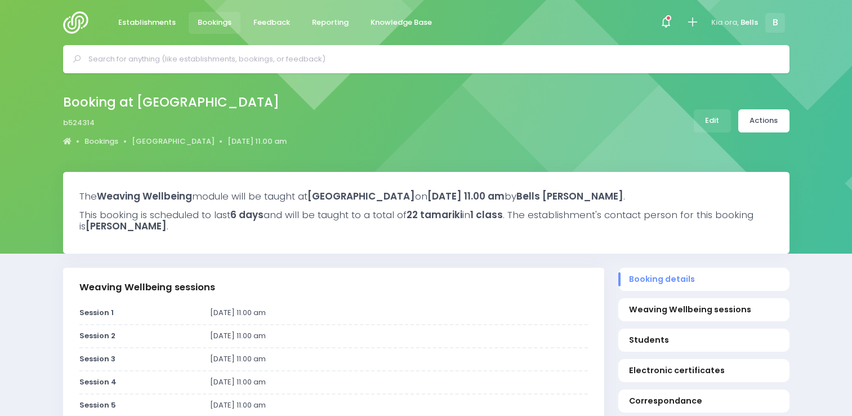
select select "5"
click at [771, 125] on link "Actions" at bounding box center [763, 120] width 51 height 23
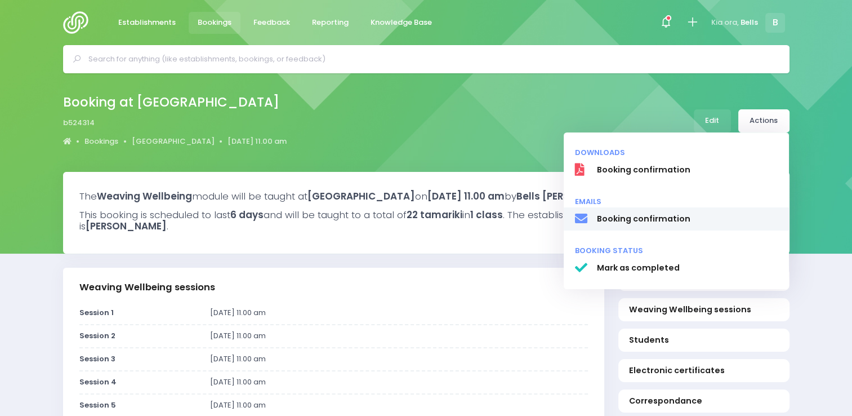
click at [674, 216] on span "Booking confirmation" at bounding box center [686, 219] width 181 height 12
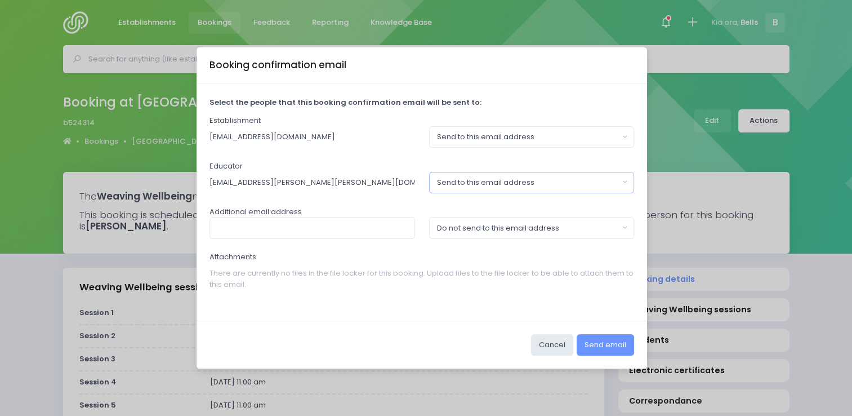
click at [463, 184] on div "Send to this email address" at bounding box center [528, 182] width 182 height 11
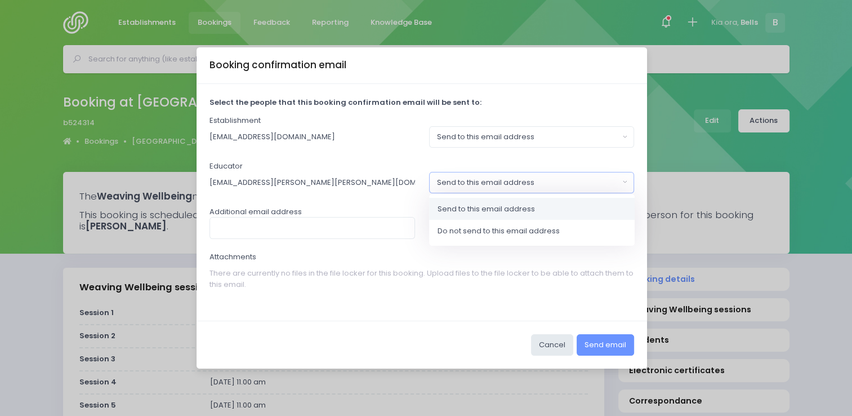
click at [463, 184] on div "Send to this email address" at bounding box center [528, 182] width 182 height 11
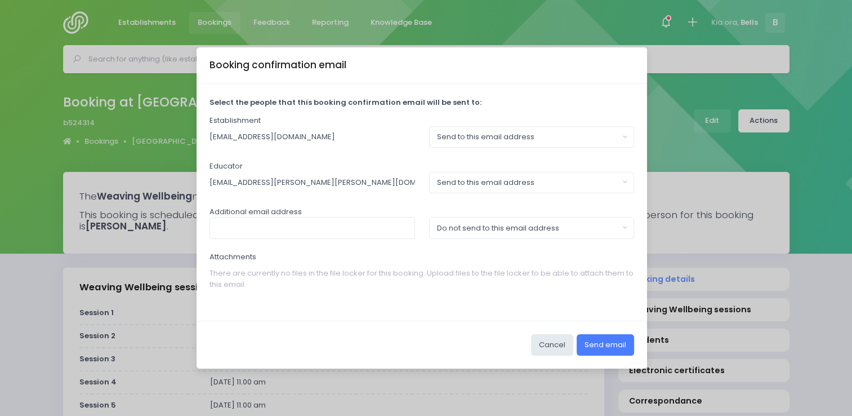
click at [617, 343] on button "Send email" at bounding box center [605, 344] width 57 height 21
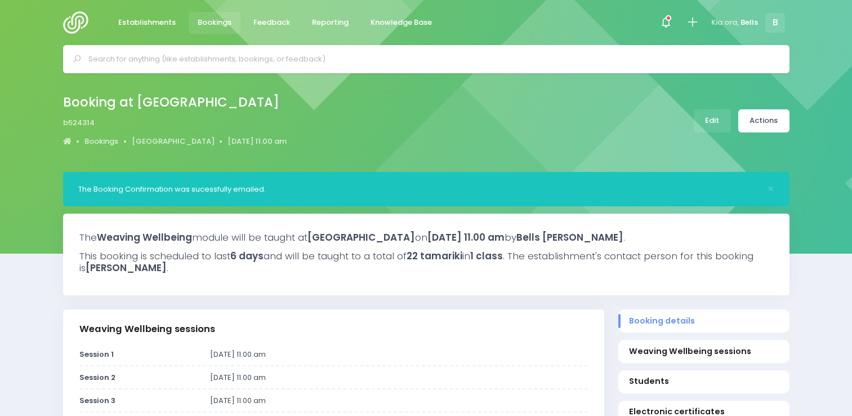
select select "5"
click at [153, 52] on input "text" at bounding box center [430, 59] width 685 height 17
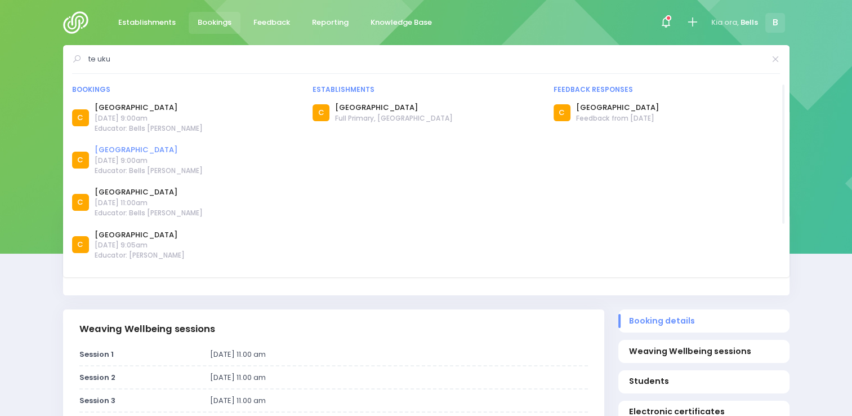
type input "te uku"
click at [130, 150] on link "[GEOGRAPHIC_DATA]" at bounding box center [149, 149] width 108 height 11
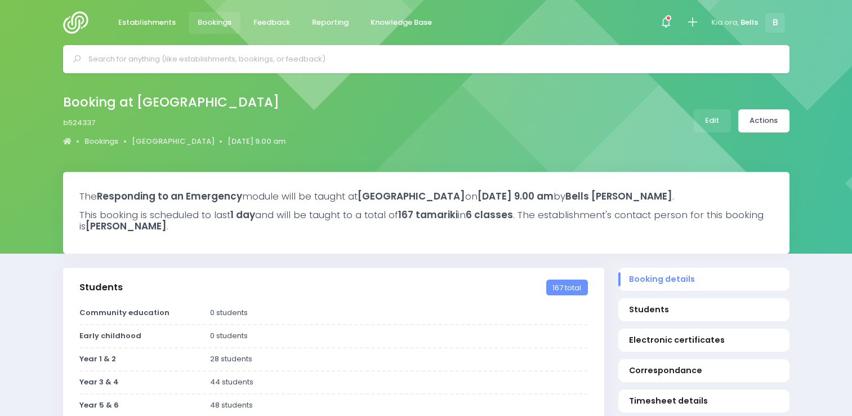
select select "5"
click at [759, 121] on link "Actions" at bounding box center [763, 120] width 51 height 23
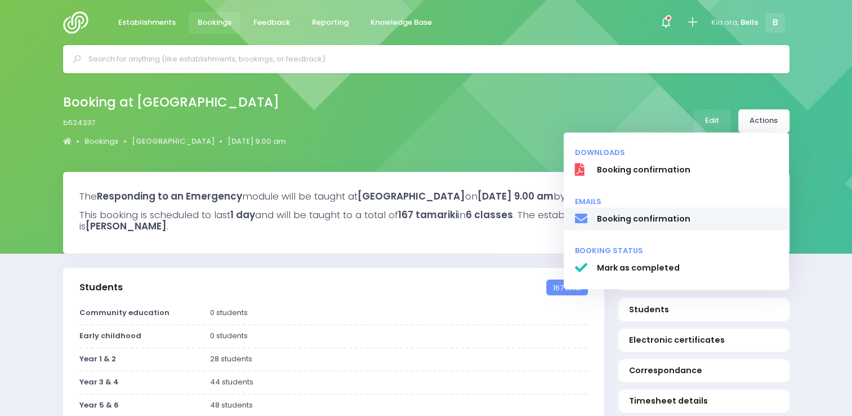
click at [667, 222] on span "Booking confirmation" at bounding box center [686, 219] width 181 height 12
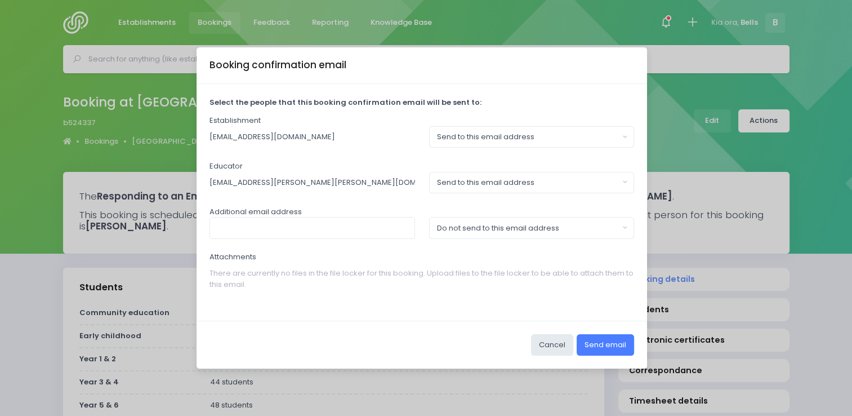
click at [612, 344] on button "Send email" at bounding box center [605, 344] width 57 height 21
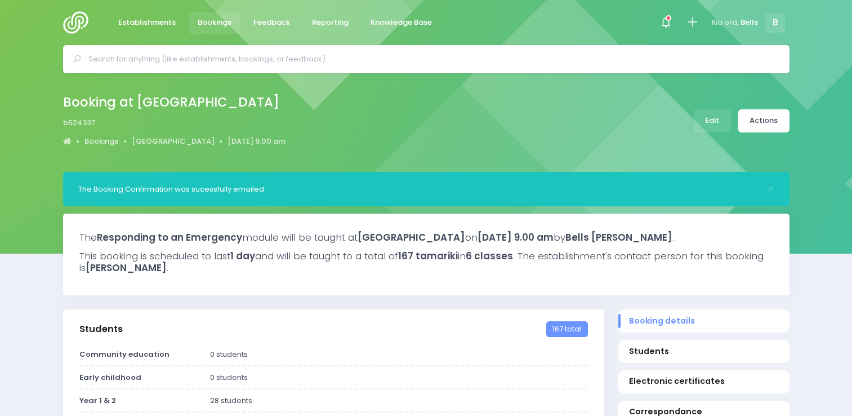
select select "5"
click at [149, 66] on input "text" at bounding box center [430, 59] width 685 height 17
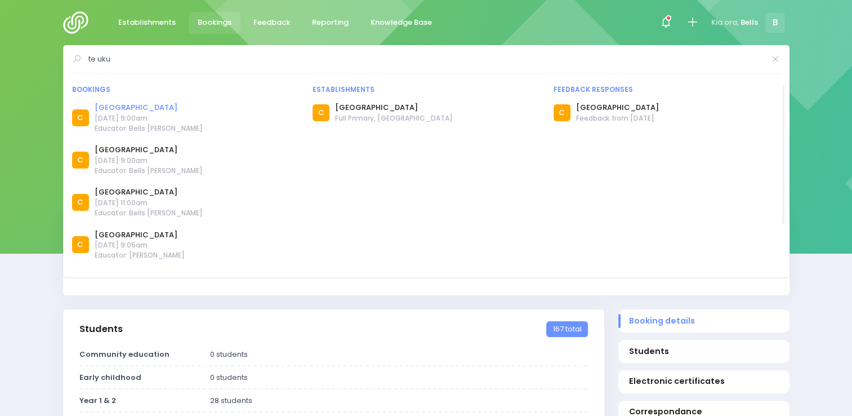
type input "te uku"
click at [136, 105] on link "[GEOGRAPHIC_DATA]" at bounding box center [149, 107] width 108 height 11
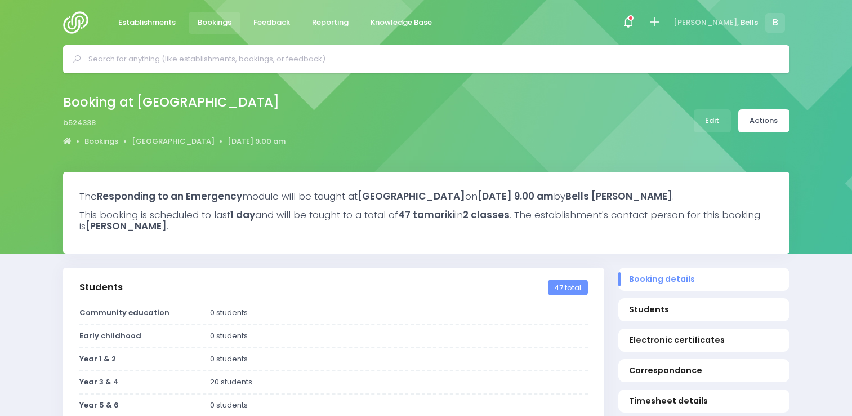
select select "5"
click at [764, 126] on link "Actions" at bounding box center [763, 120] width 51 height 23
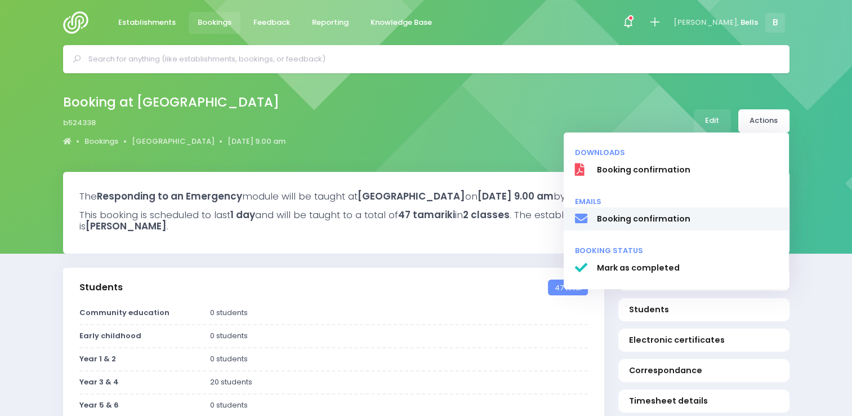
click at [675, 225] on link "Booking confirmation" at bounding box center [676, 219] width 225 height 24
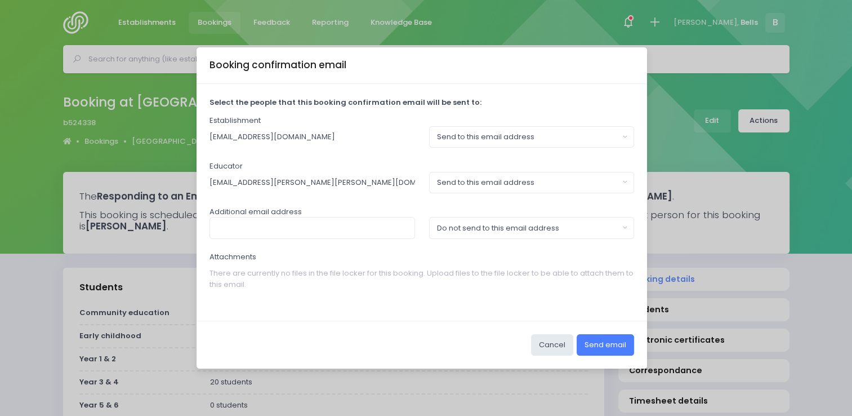
click at [612, 343] on button "Send email" at bounding box center [605, 344] width 57 height 21
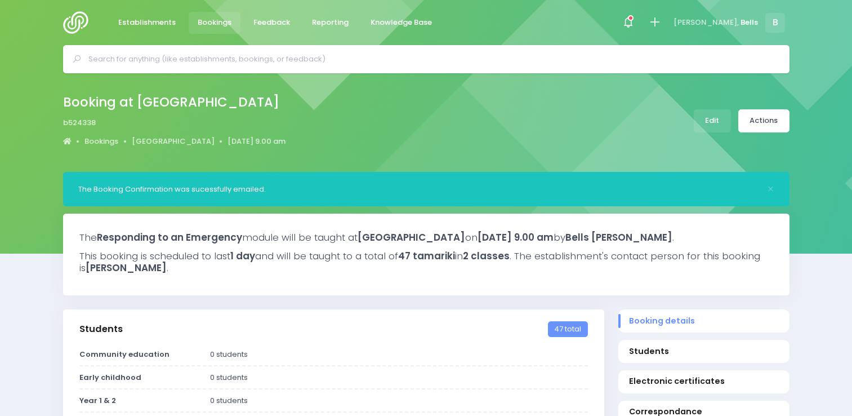
select select "5"
